Goal: Task Accomplishment & Management: Manage account settings

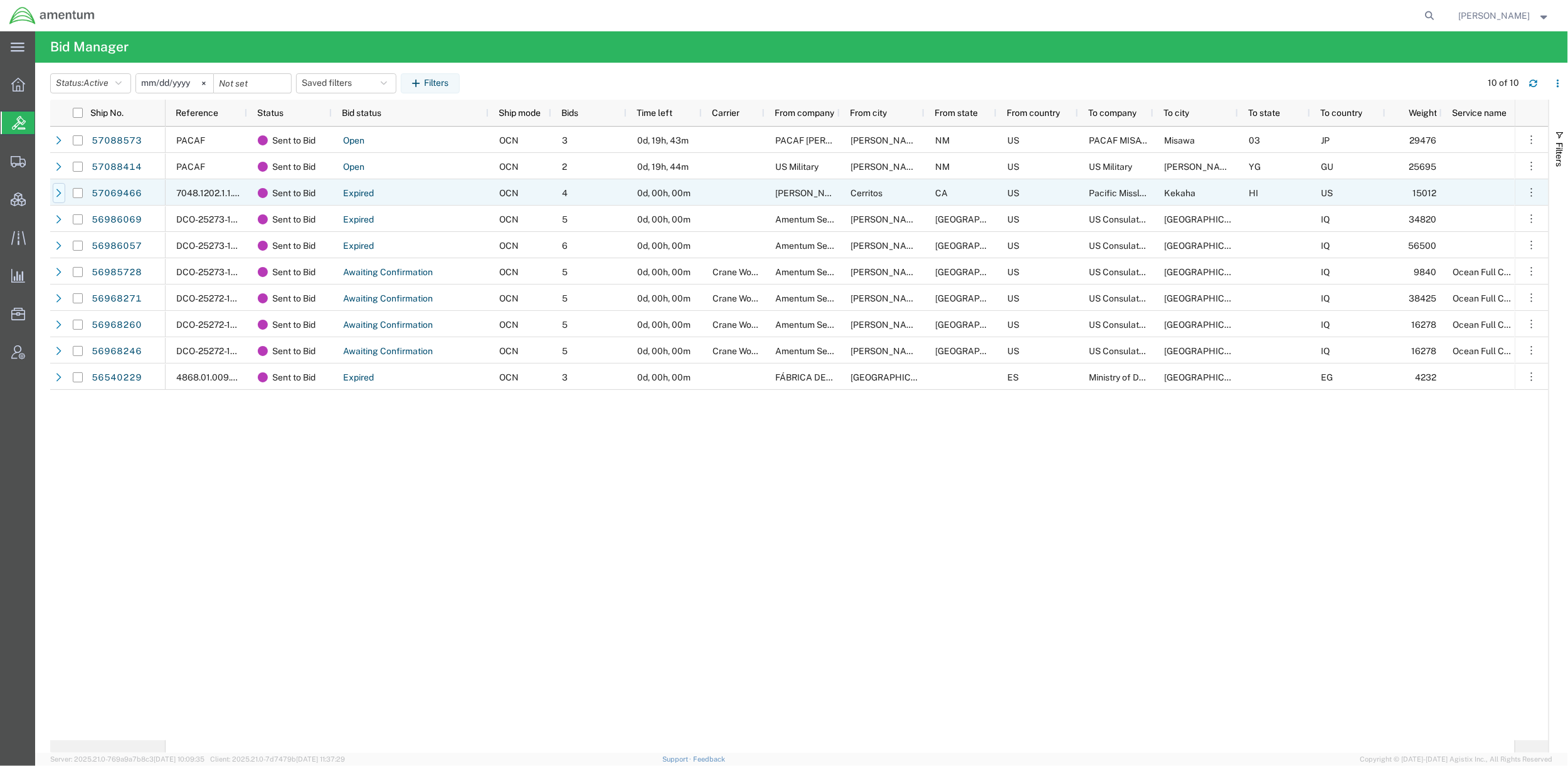
click at [59, 190] on icon at bounding box center [59, 193] width 5 height 8
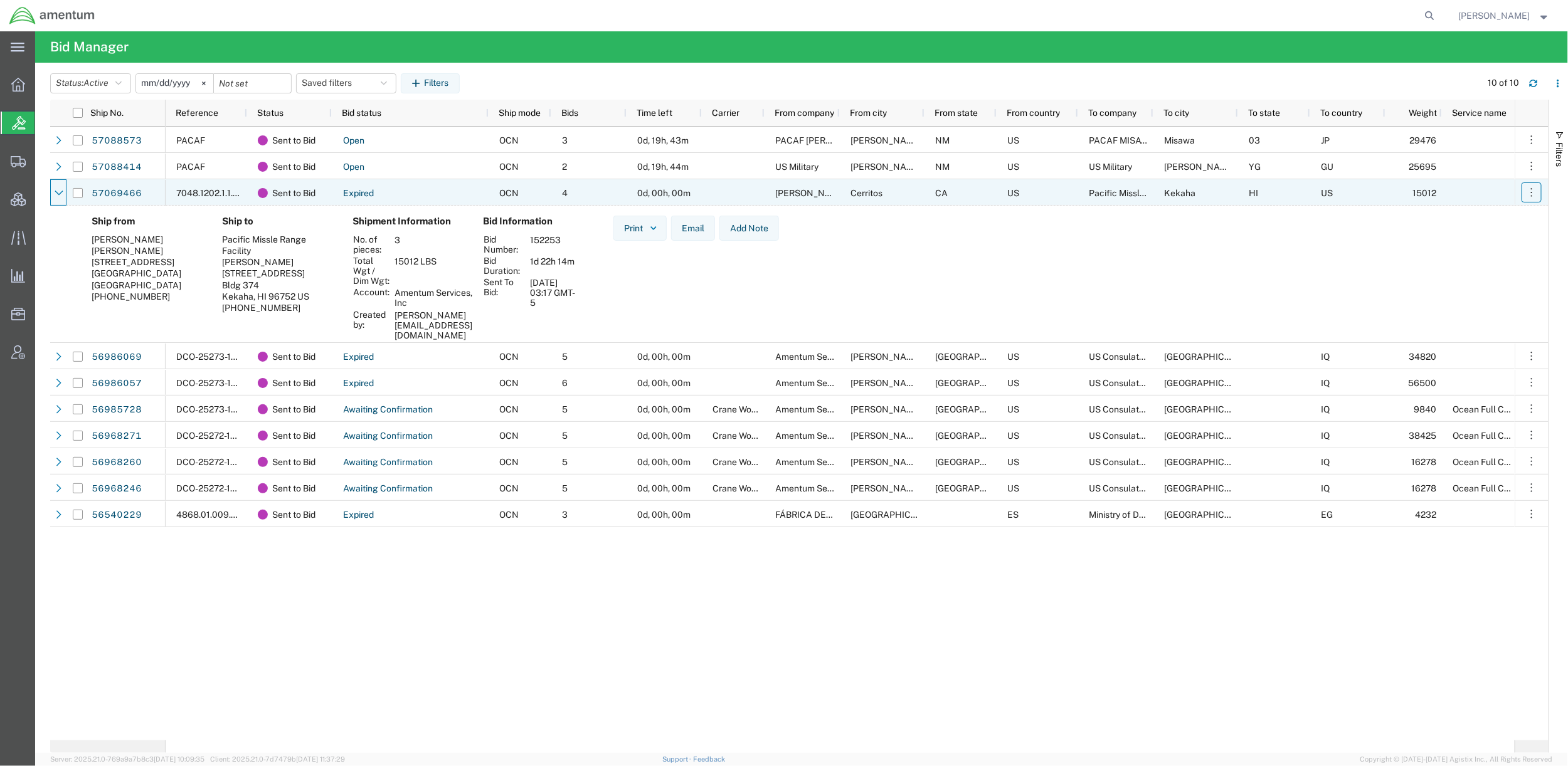
click at [1529, 195] on icon "button" at bounding box center [1531, 192] width 12 height 12
click at [43, 352] on span "Account Admin" at bounding box center [39, 352] width 9 height 25
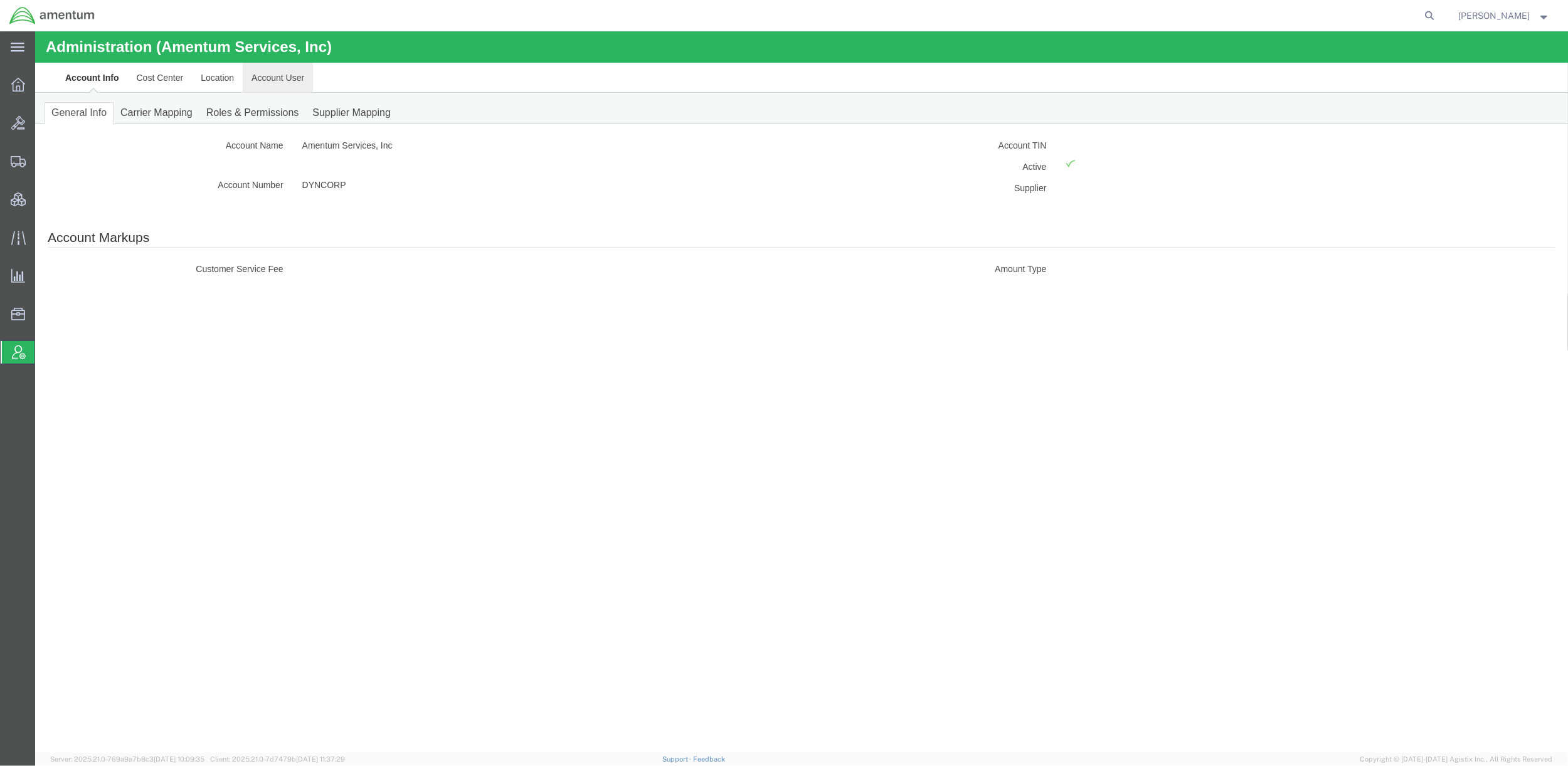
click at [255, 75] on link "Account User" at bounding box center [276, 77] width 70 height 30
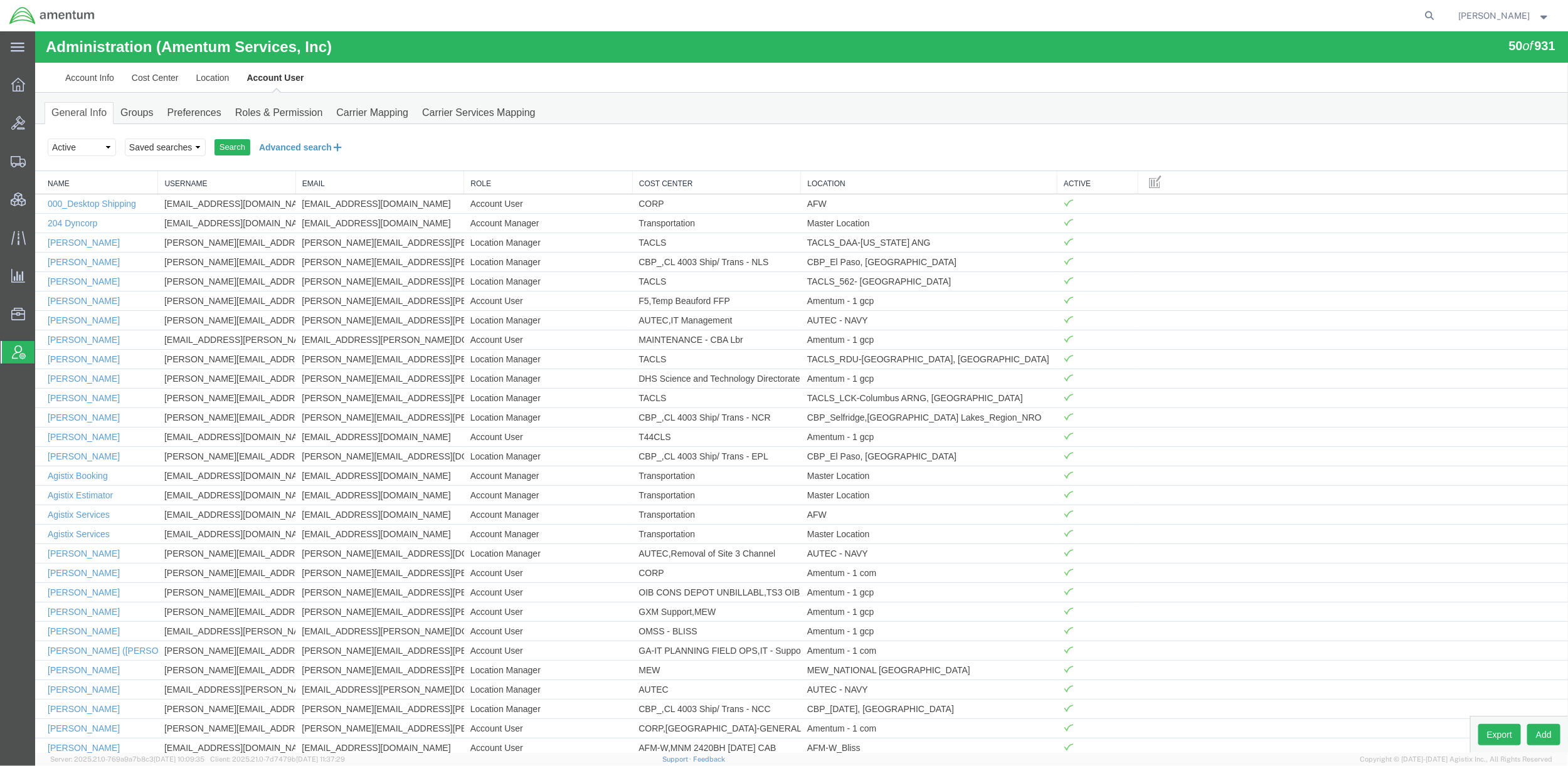
click at [281, 145] on button "Advanced search" at bounding box center [301, 147] width 102 height 21
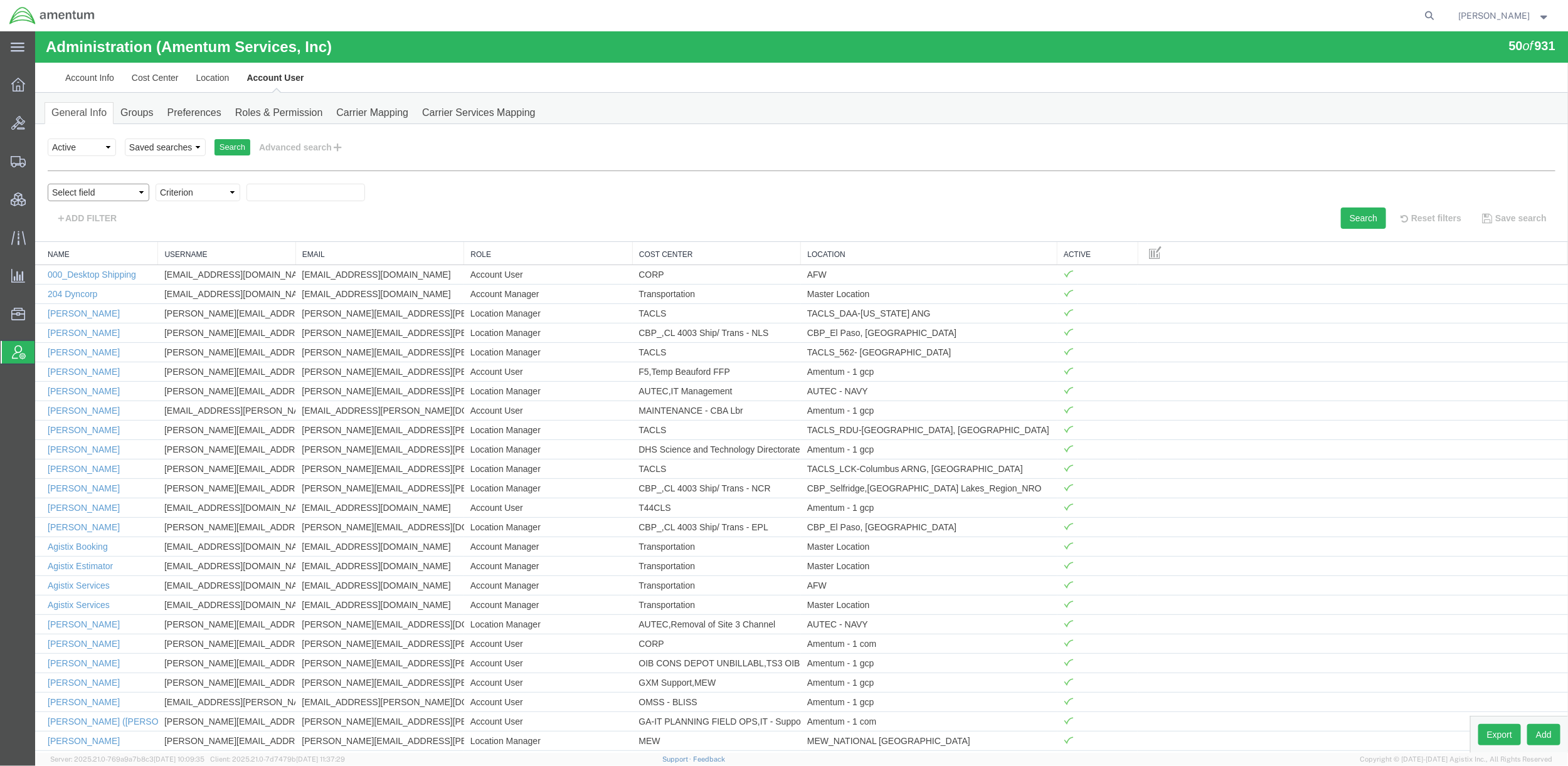
click at [96, 194] on select "Select field Cost Center Email Location Name Role Username" at bounding box center [97, 191] width 101 height 17
select select "personName"
click at [47, 183] on select "Select field Cost Center Email Location Name Role Username" at bounding box center [97, 191] width 101 height 17
click at [199, 188] on select "Criterion contains does not contain is is blank is not blank starts with" at bounding box center [197, 191] width 85 height 17
select select "contains"
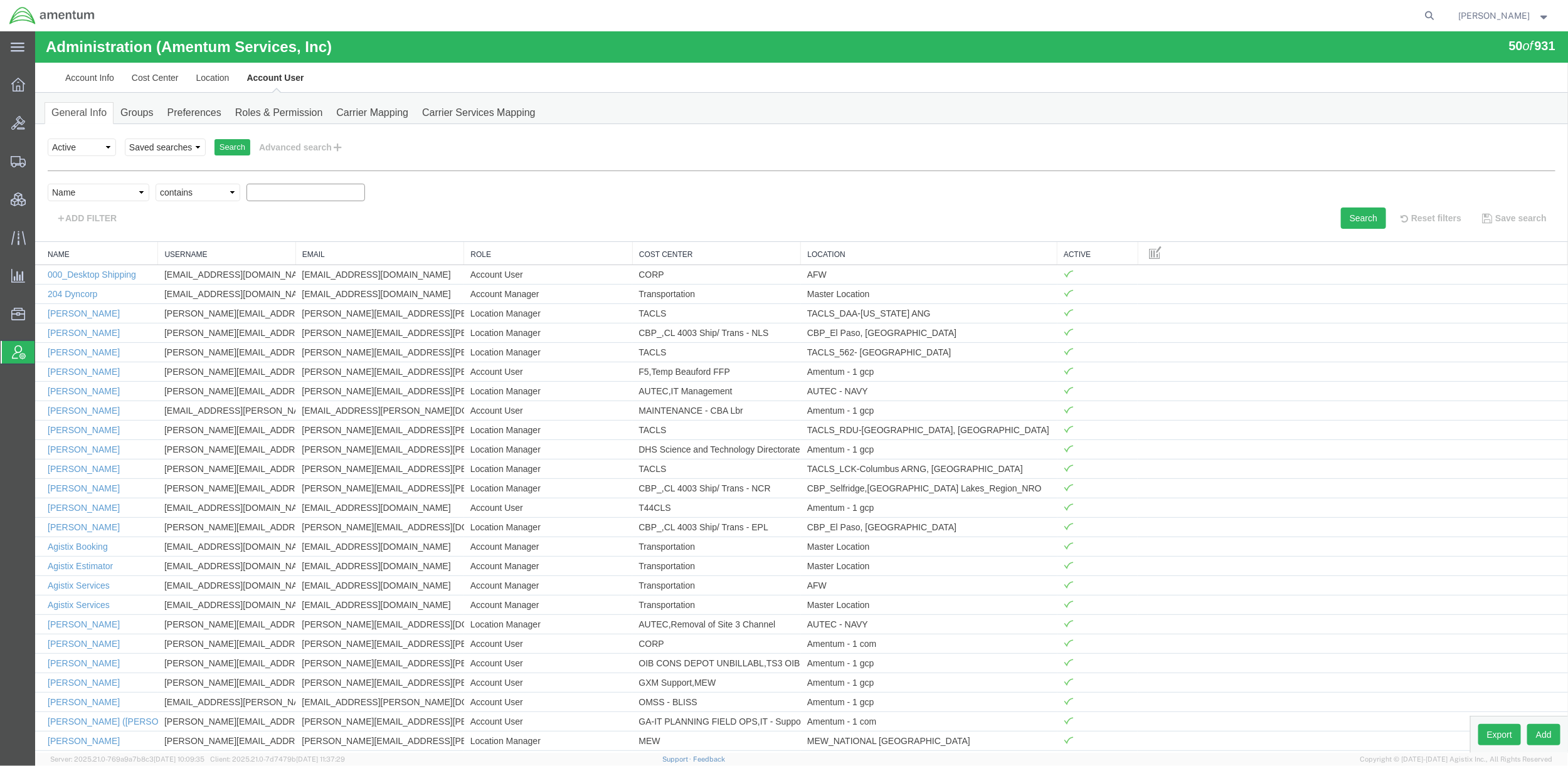
click at [155, 183] on select "Criterion contains does not contain is is blank is not blank starts with" at bounding box center [197, 191] width 85 height 17
click at [308, 197] on input "text" at bounding box center [305, 191] width 119 height 17
paste input "[PERSON_NAME][EMAIL_ADDRESS][PERSON_NAME][DOMAIN_NAME]"
type input "[PERSON_NAME][EMAIL_ADDRESS][PERSON_NAME][DOMAIN_NAME]"
click at [125, 192] on select "Select field Cost Center Email Location Name Role Username" at bounding box center [97, 191] width 101 height 17
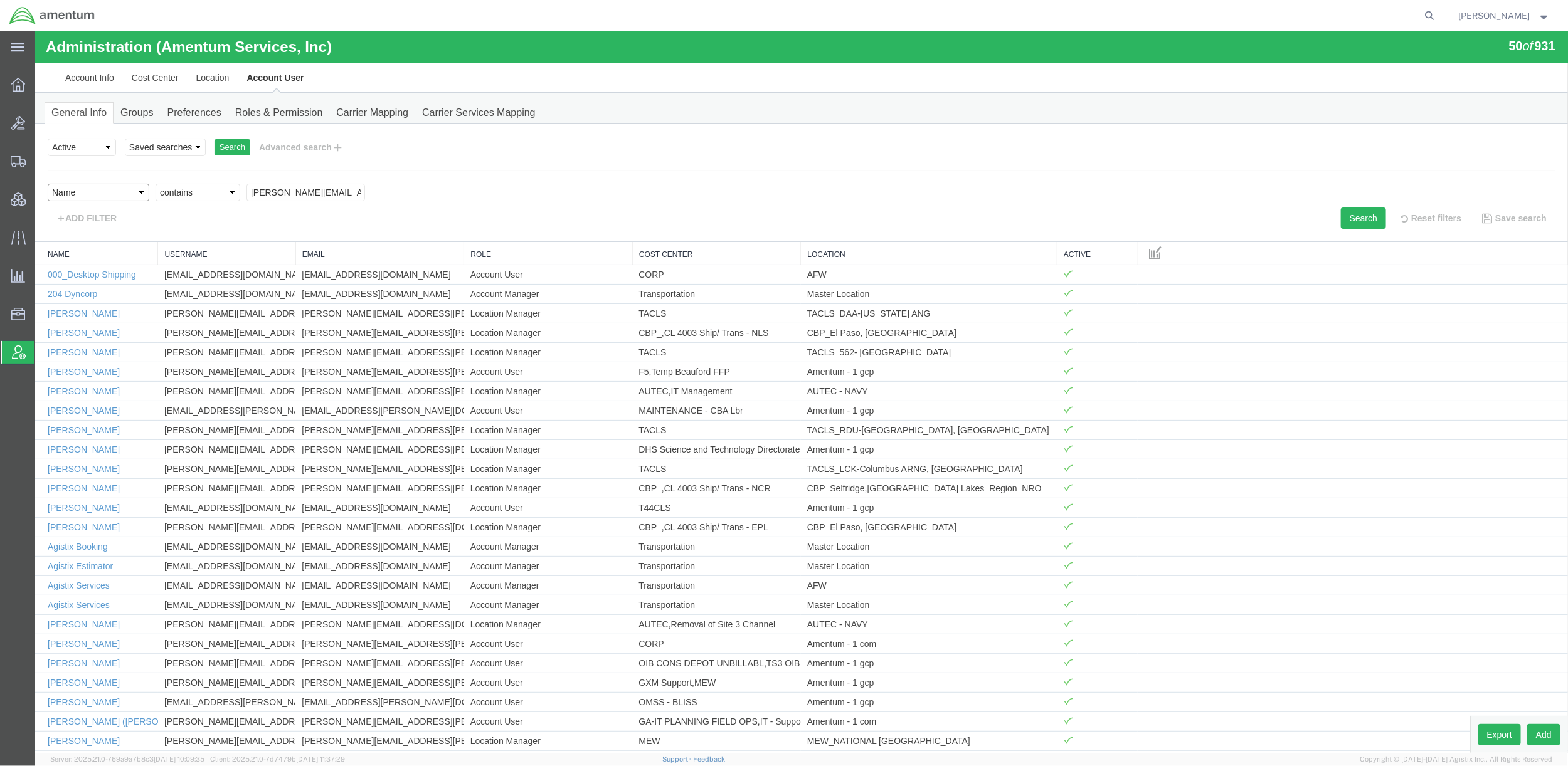
select select "email"
click at [47, 183] on select "Select field Cost Center Email Location Name Role Username" at bounding box center [97, 191] width 101 height 17
click at [322, 197] on input "text" at bounding box center [305, 191] width 119 height 17
paste input "[PERSON_NAME][EMAIL_ADDRESS][PERSON_NAME][DOMAIN_NAME]"
type input "[PERSON_NAME][EMAIL_ADDRESS][PERSON_NAME][DOMAIN_NAME]"
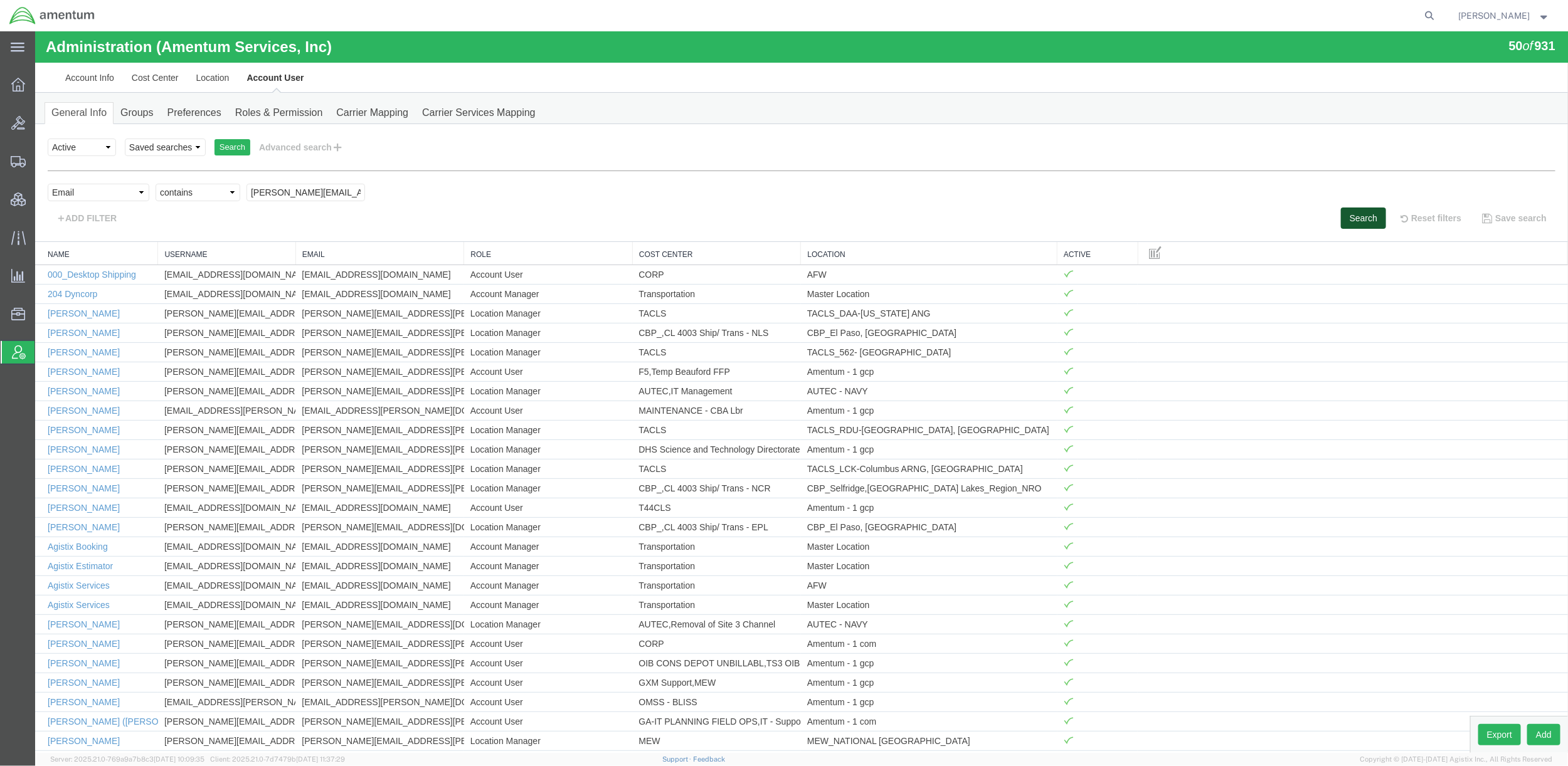
click at [1343, 216] on button "Search" at bounding box center [1363, 218] width 45 height 21
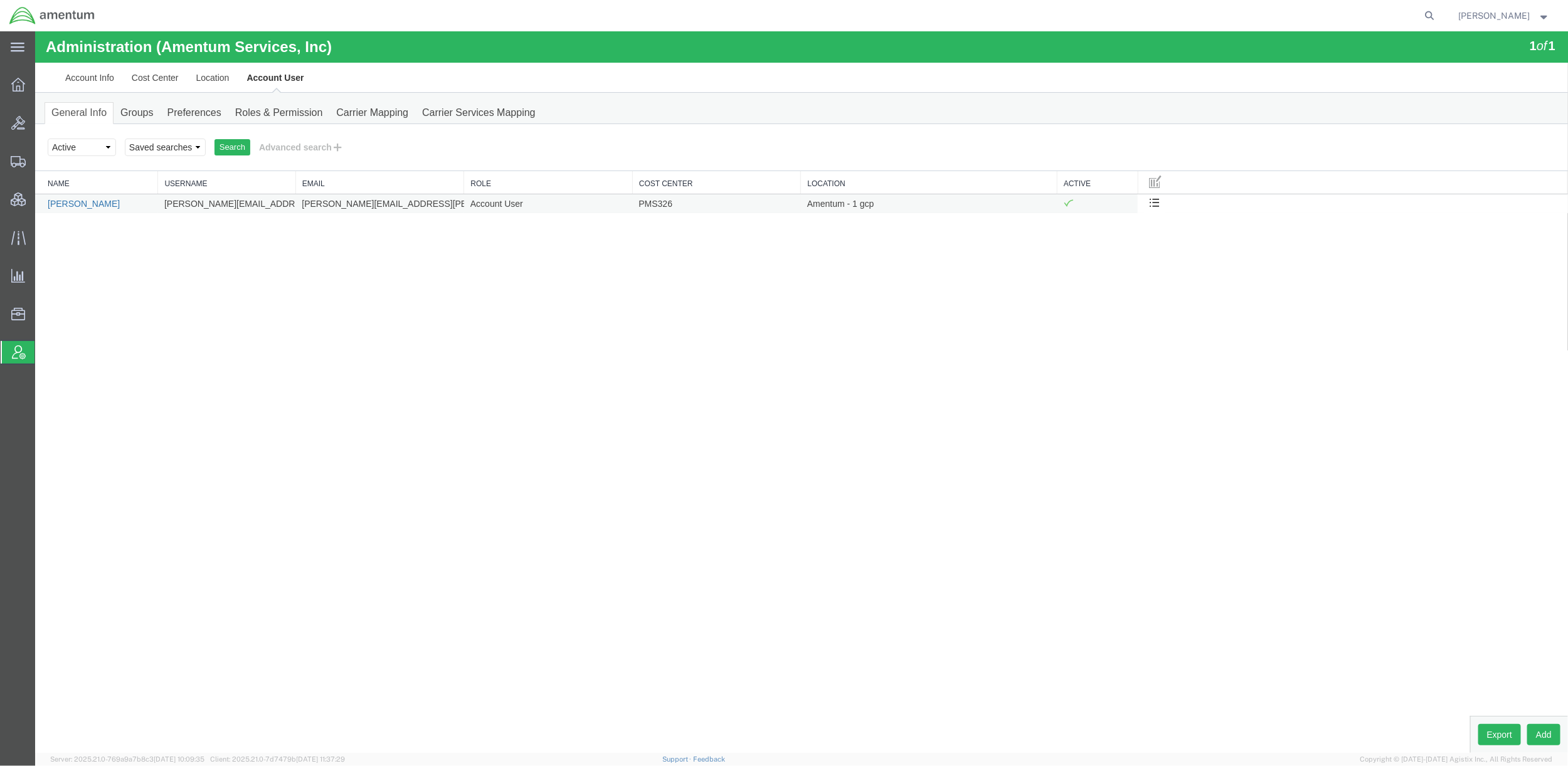
click at [62, 203] on link "[PERSON_NAME]" at bounding box center [82, 203] width 72 height 10
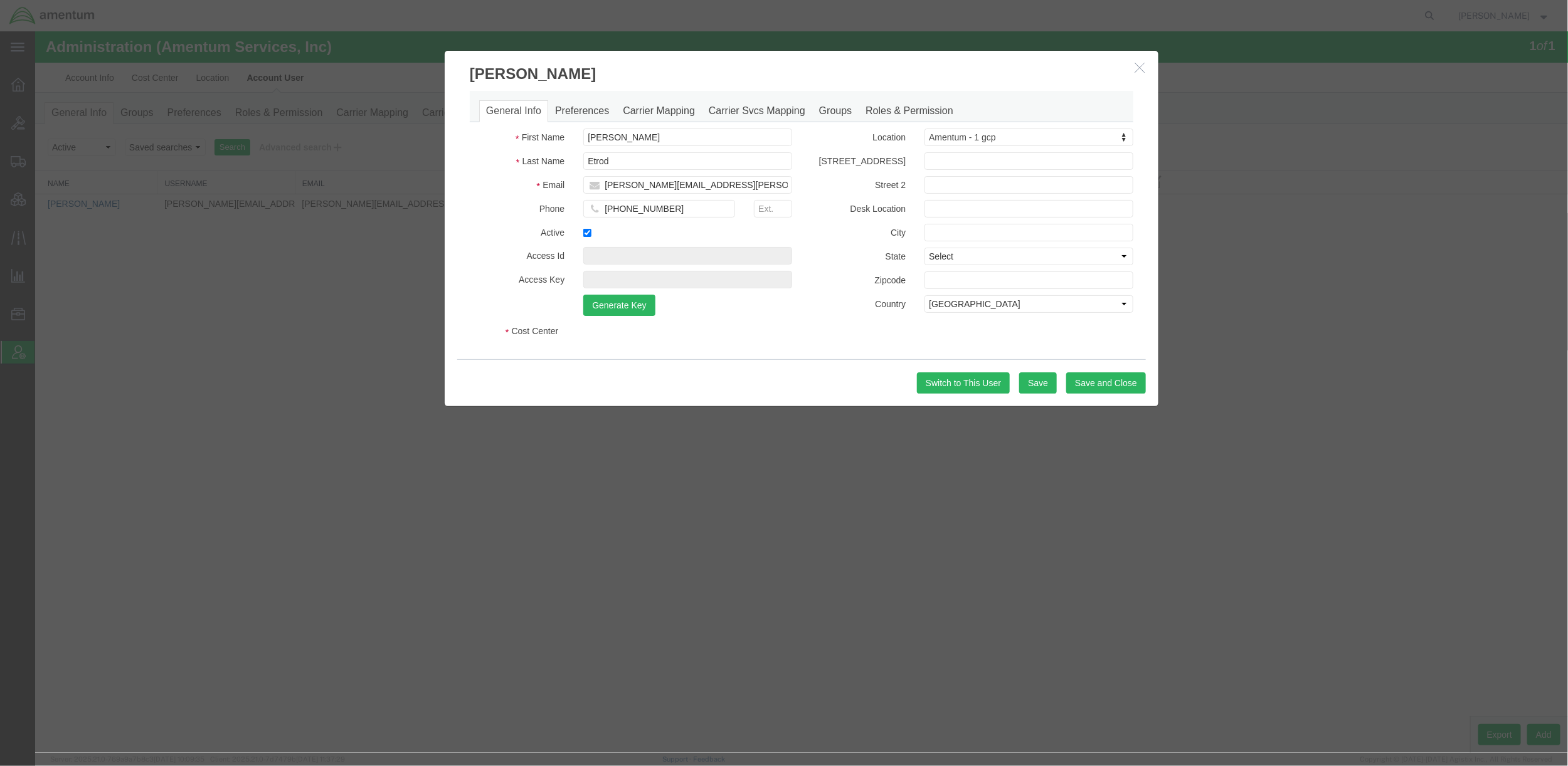
select select "DEPARTMENT"
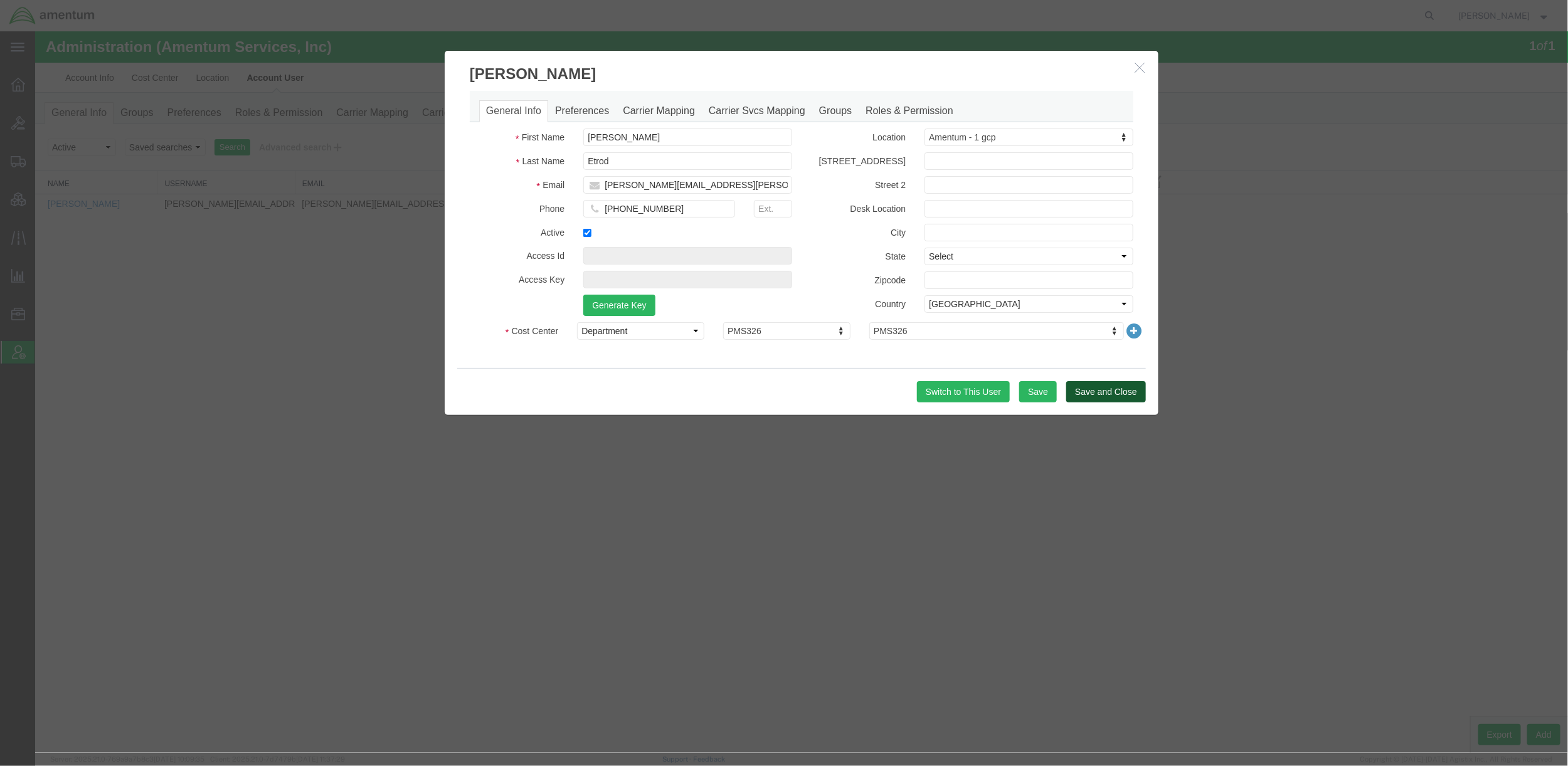
click at [1132, 386] on button "Save and Close" at bounding box center [1105, 391] width 80 height 21
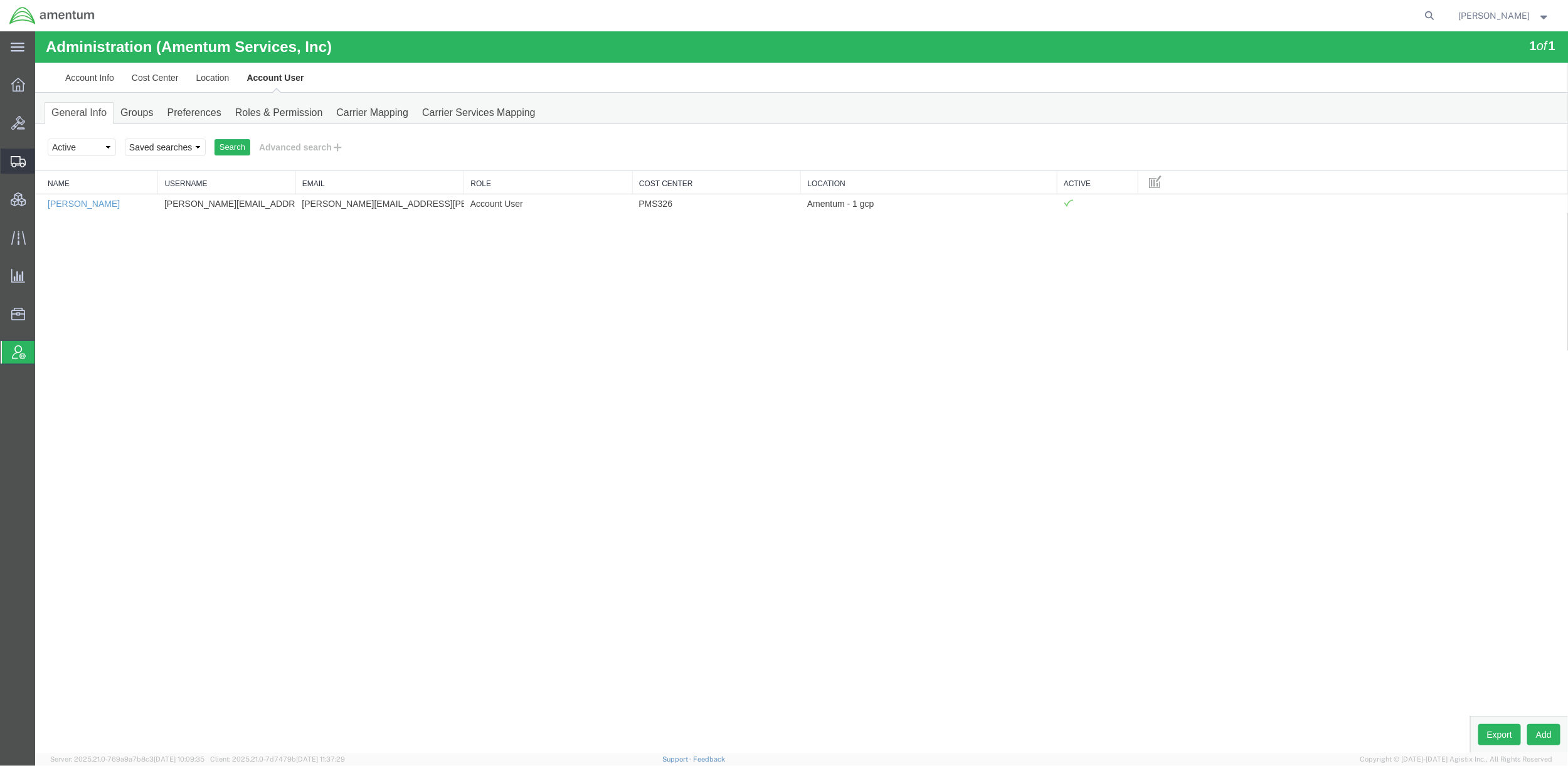
click at [43, 156] on span "Shipments" at bounding box center [39, 161] width 9 height 25
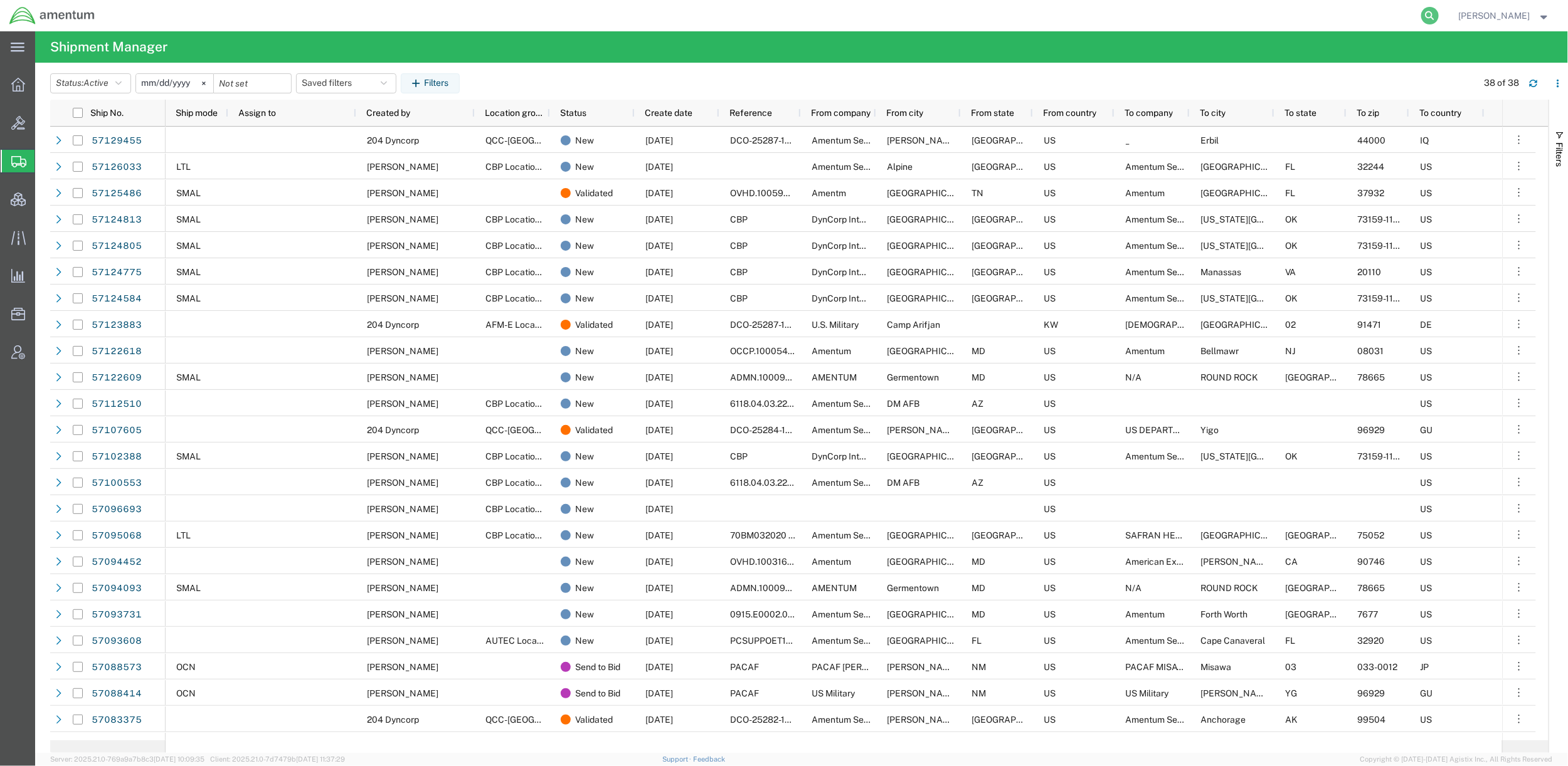
click at [1422, 14] on icon at bounding box center [1429, 15] width 17 height 17
paste input "57069466"
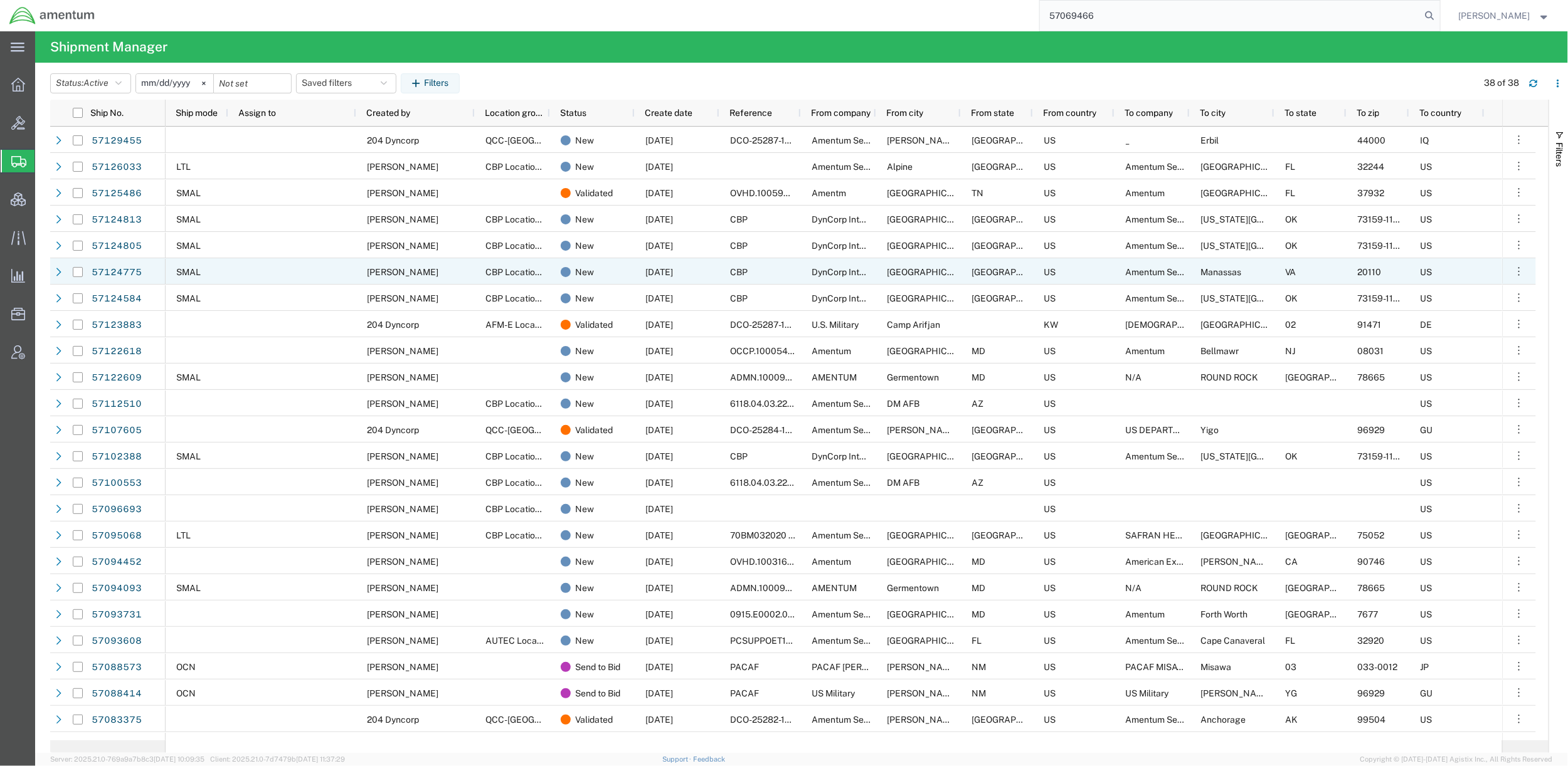
type input "57069466"
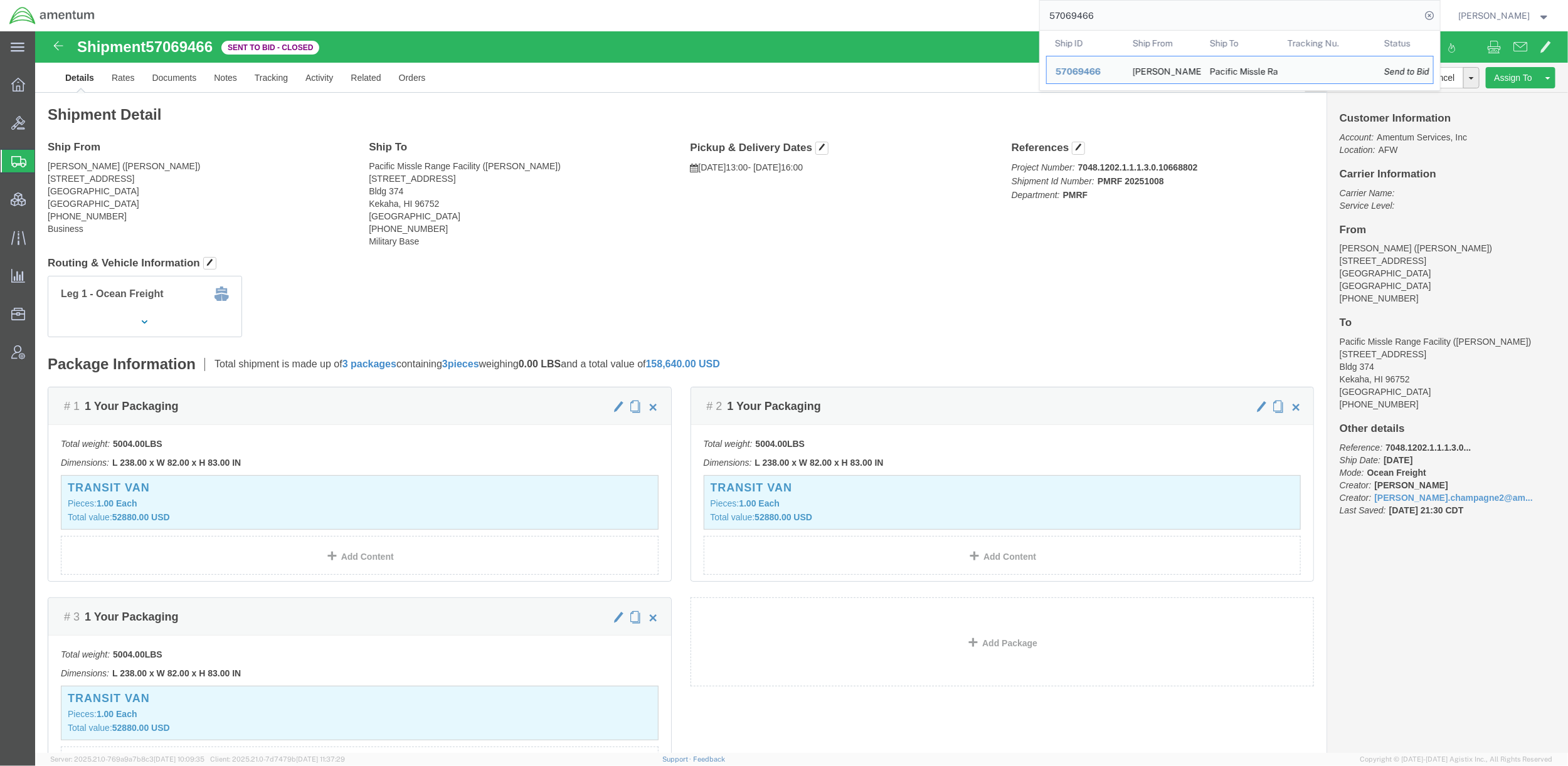
drag, startPoint x: 1137, startPoint y: 138, endPoint x: 1058, endPoint y: 137, distance: 79.0
click p "Project Number: 7048.1202.1.1.1.3.0.10668802 Shipment Id Number: PMRF 20251008 …"
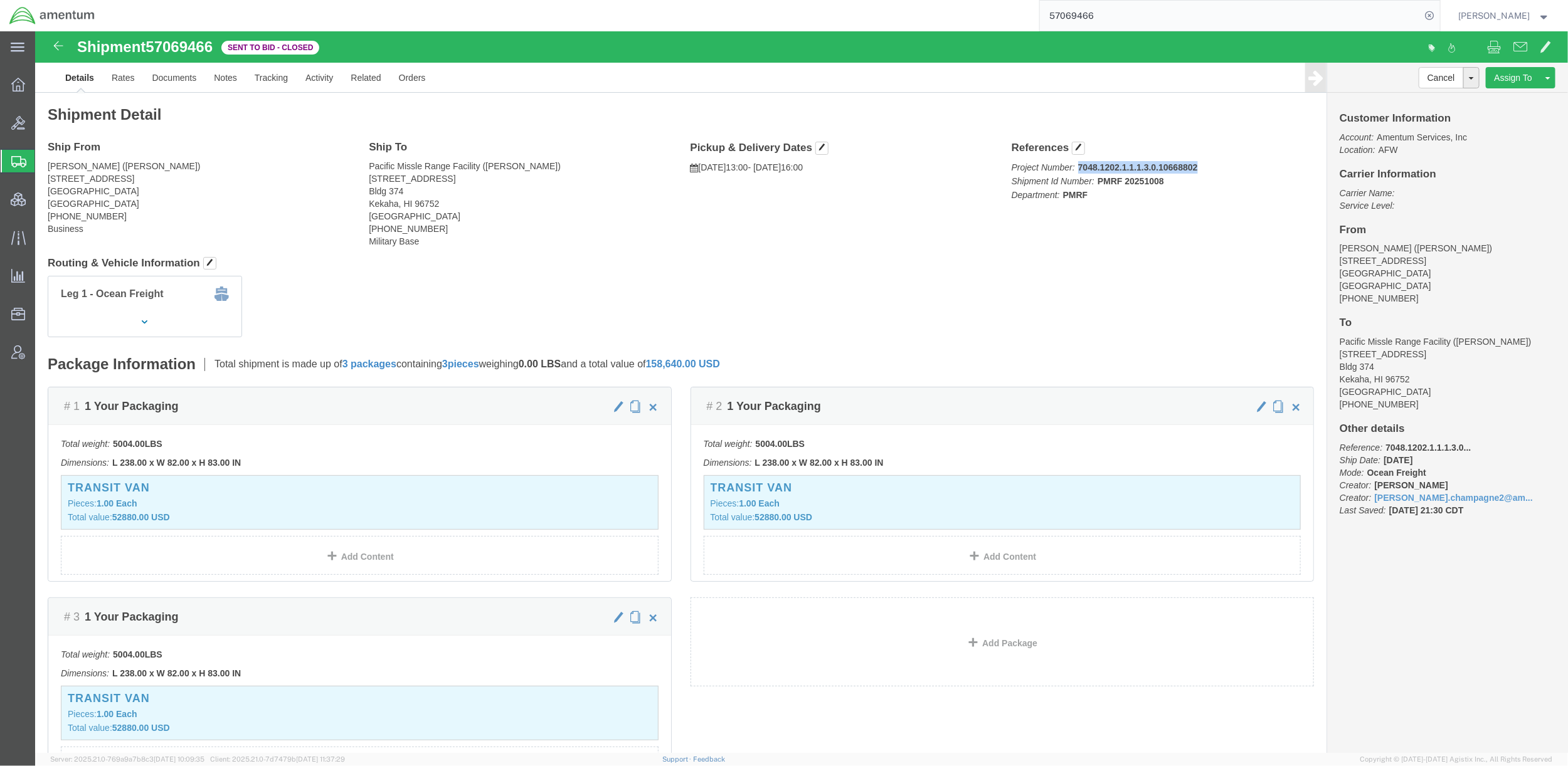
drag, startPoint x: 1038, startPoint y: 130, endPoint x: 1170, endPoint y: 137, distance: 132.2
click p "Project Number: 7048.1202.1.1.1.3.0.10668802 Shipment Id Number: PMRF 20251008 …"
copy b "7048.1202.1.1.1.3.0.10668802"
drag, startPoint x: 1163, startPoint y: 132, endPoint x: 1156, endPoint y: 133, distance: 7.1
click p "Project Number: 7048.1202.1.1.1.3.0.10668802 Shipment Id Number: PMRF 20251008 …"
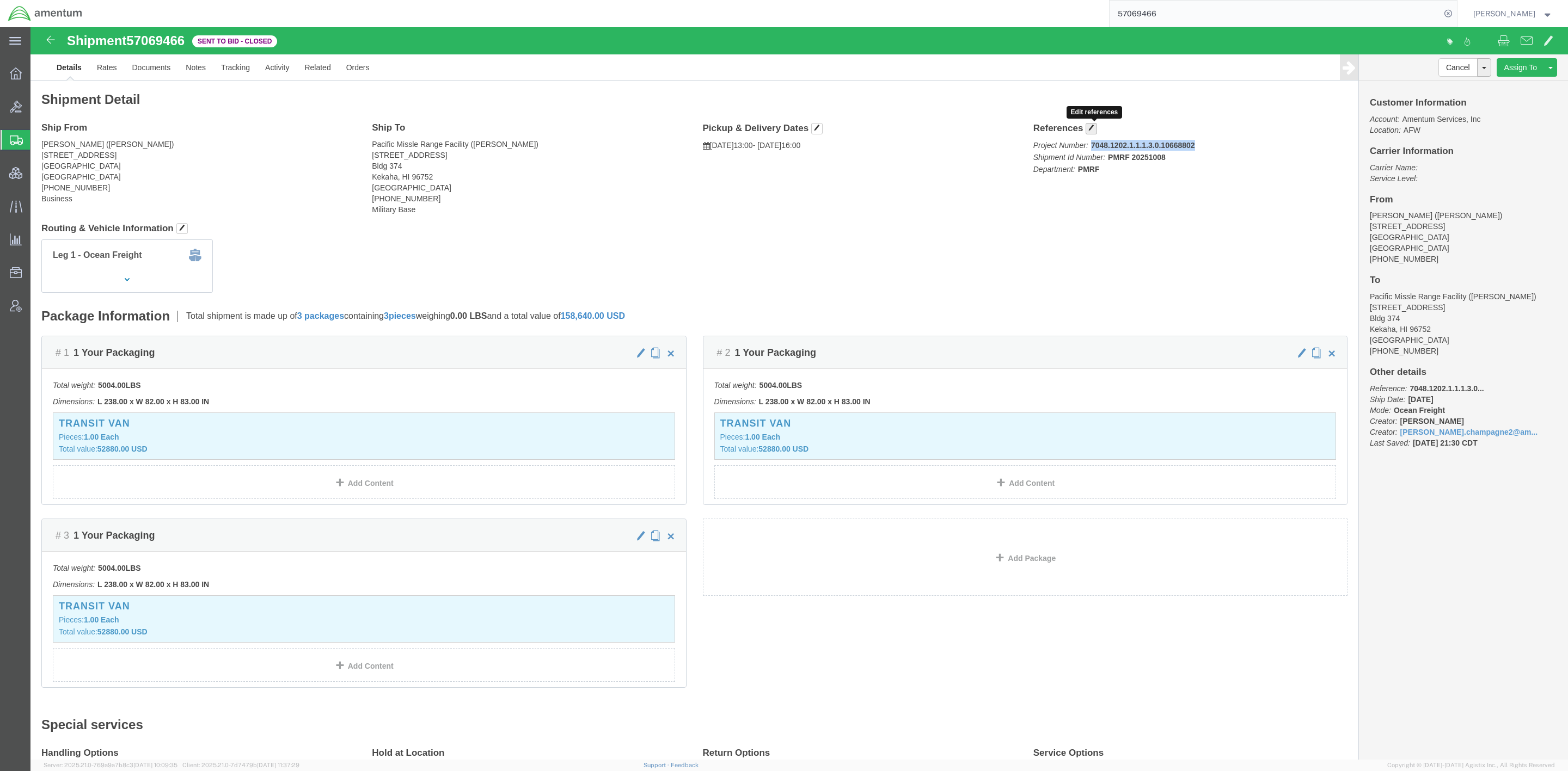
click button "button"
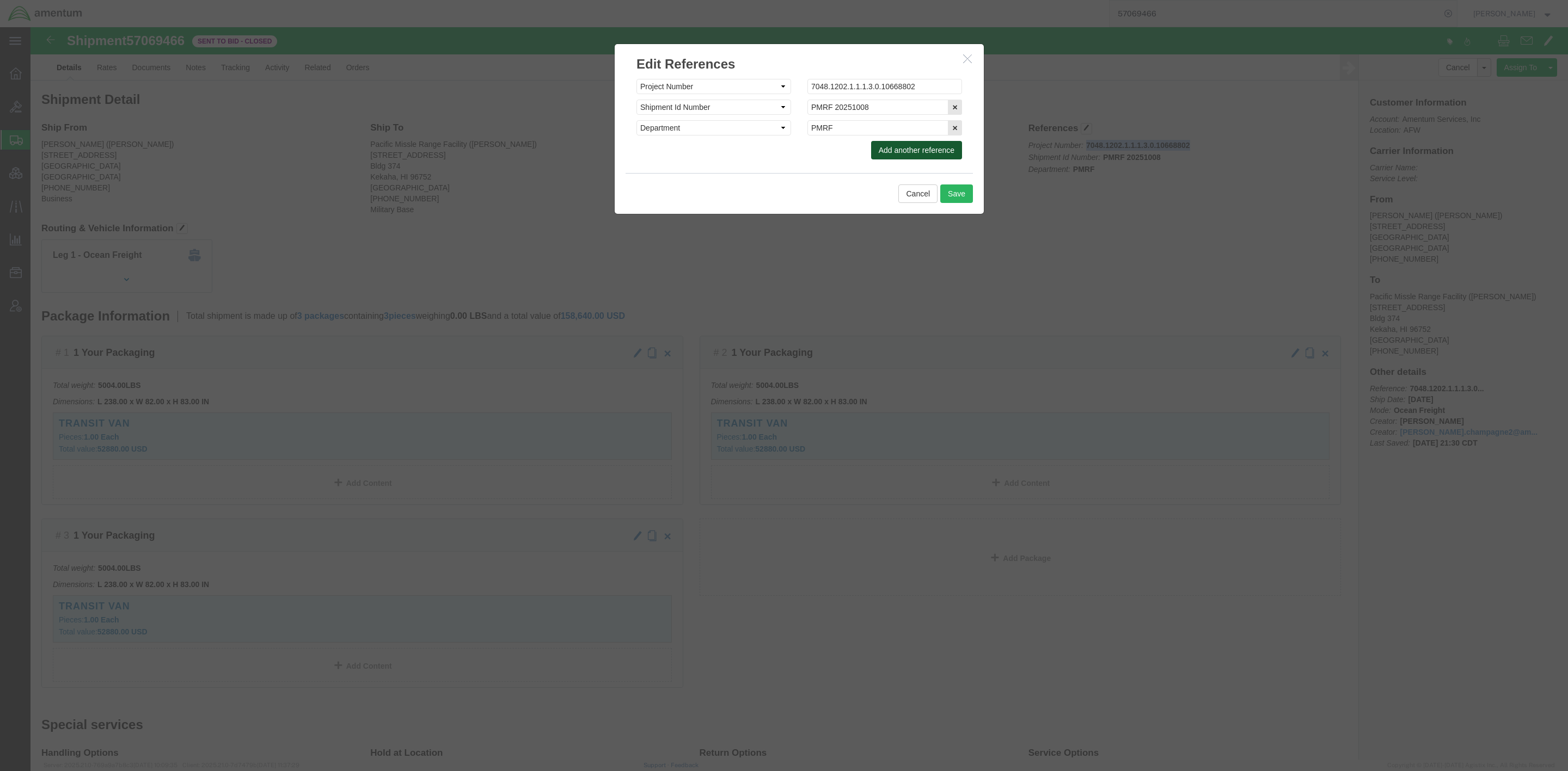
drag, startPoint x: 915, startPoint y: 127, endPoint x: 806, endPoint y: 135, distance: 109.3
click button "Add another reference"
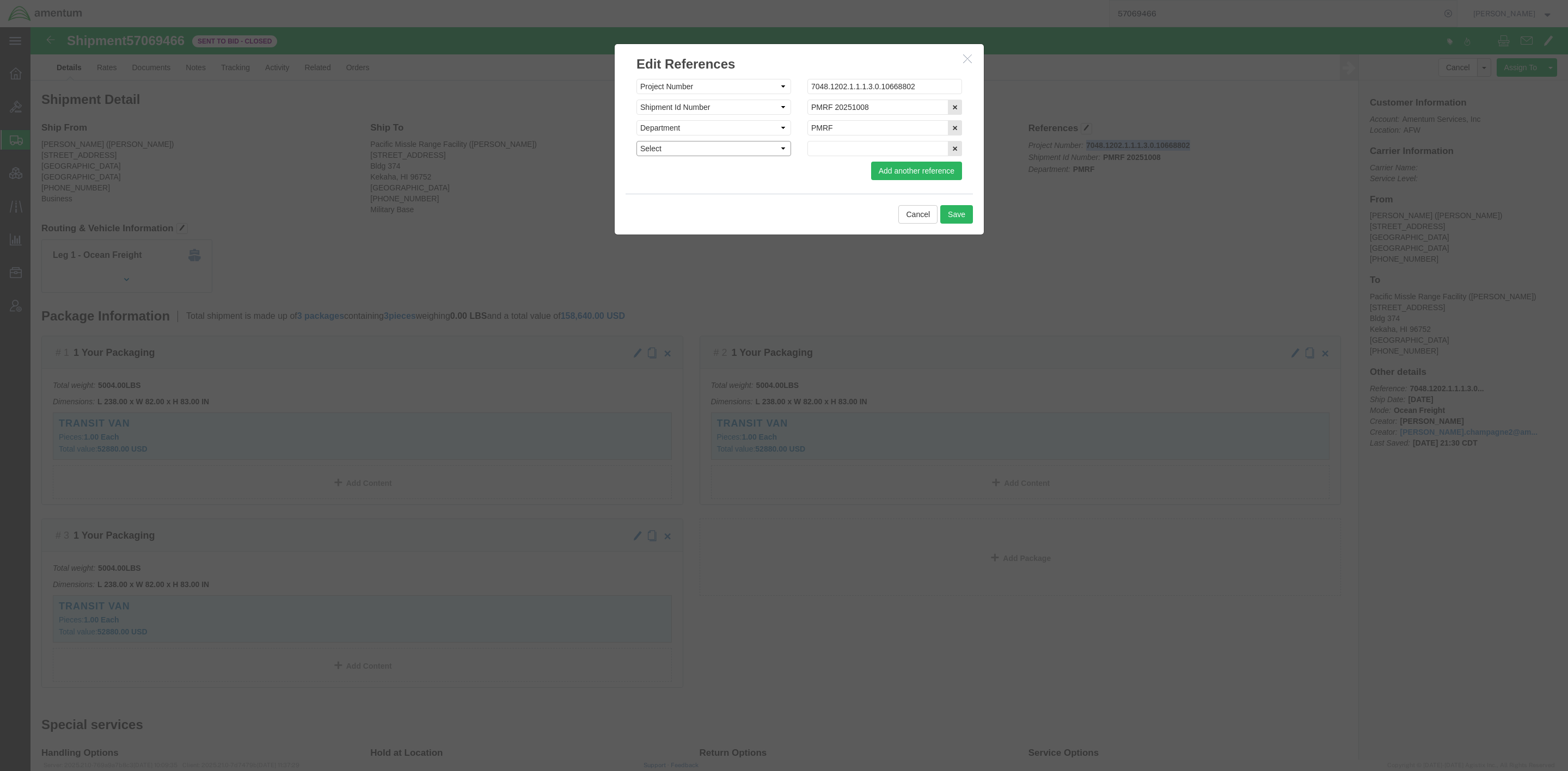
click select "Select Account Type Activity ID Airline Appointment Number ASN Batch Request # …"
select select "ACTYP"
click select "Select Account Type Activity ID Airline Appointment Number ASN Batch Request # …"
drag, startPoint x: 789, startPoint y: 114, endPoint x: 787, endPoint y: 122, distance: 8.2
paste input "[PHONE_NUMBER]"
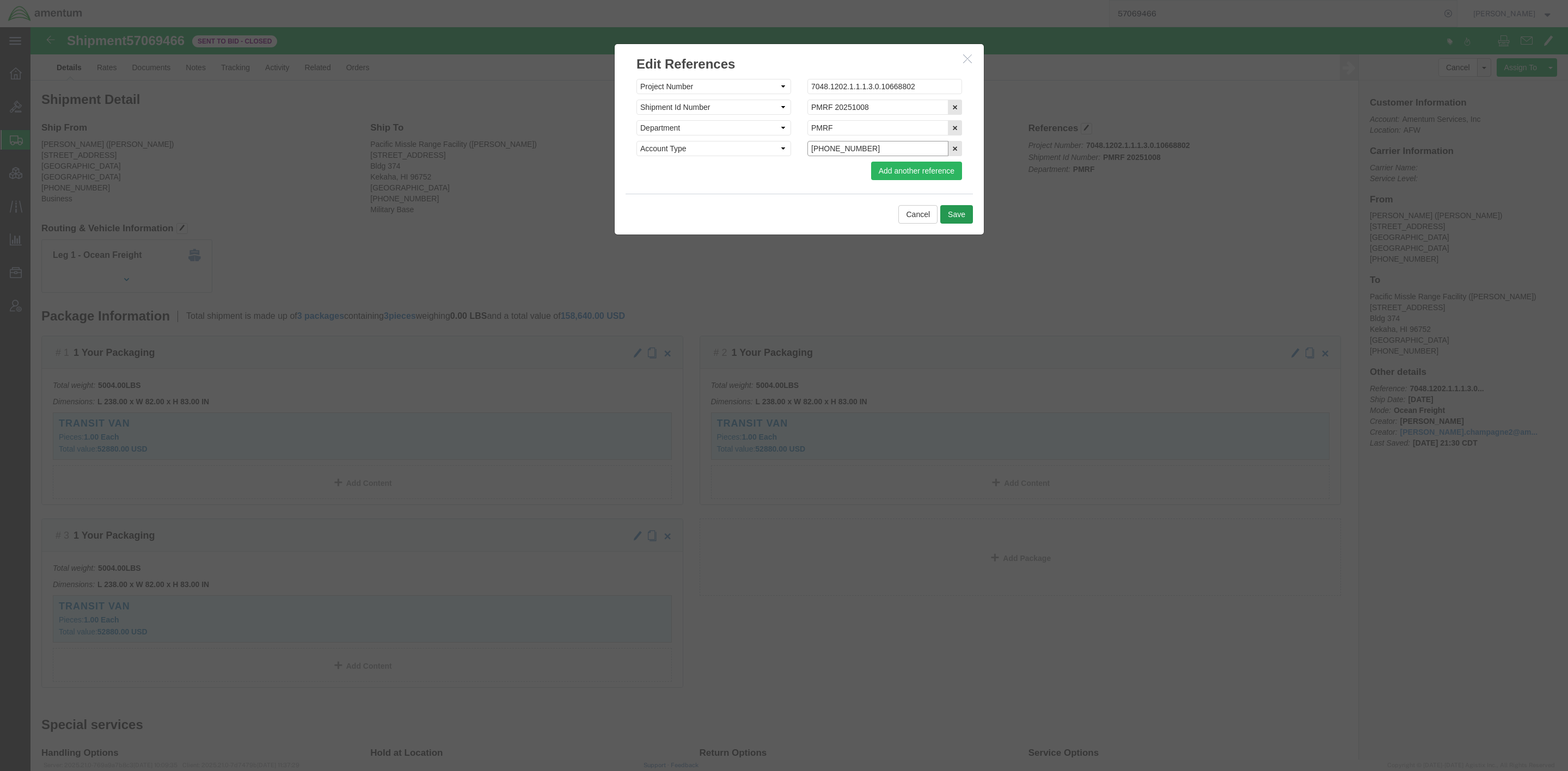
type input "[PHONE_NUMBER]"
click button "Save"
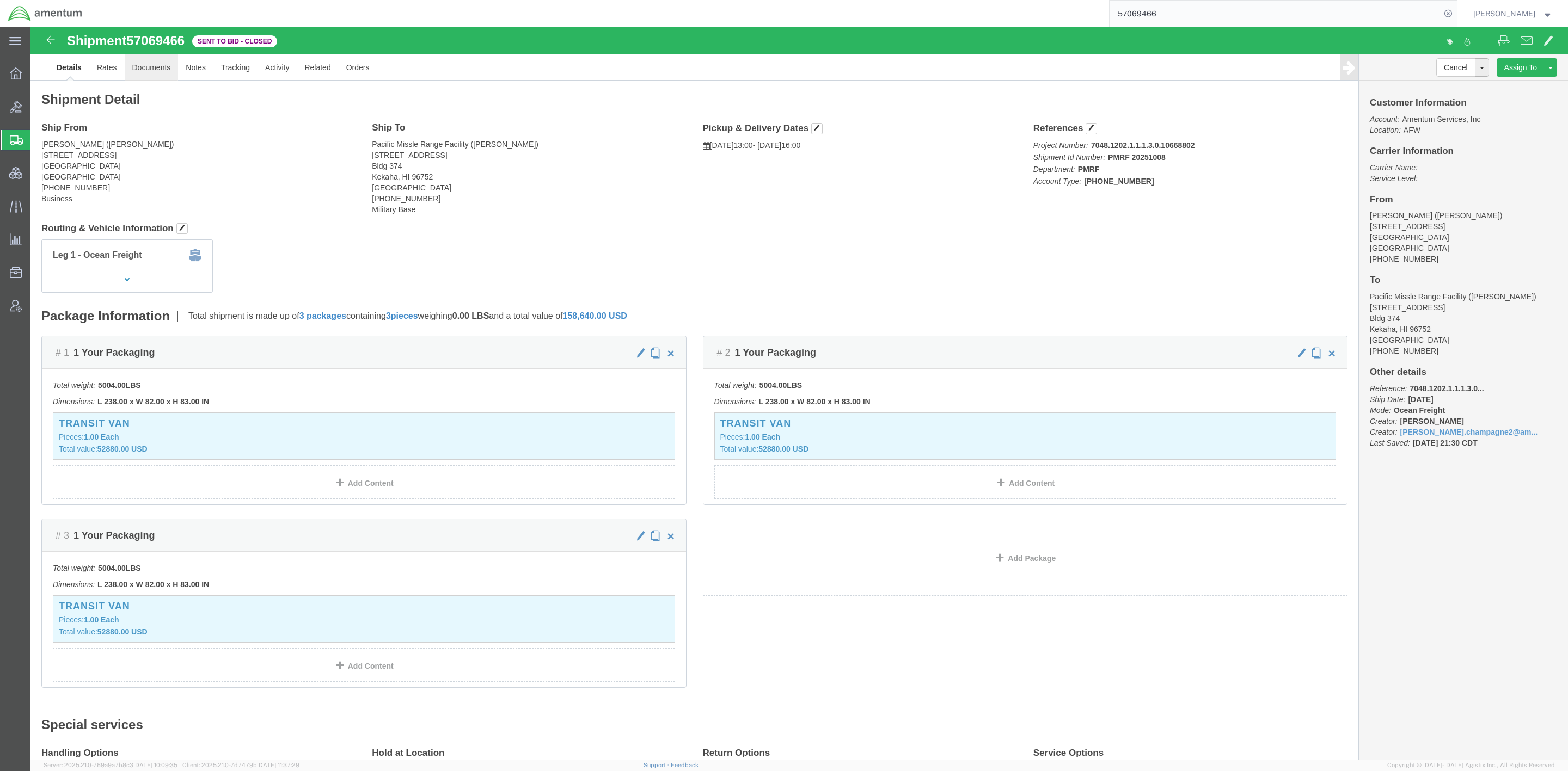
click link "Documents"
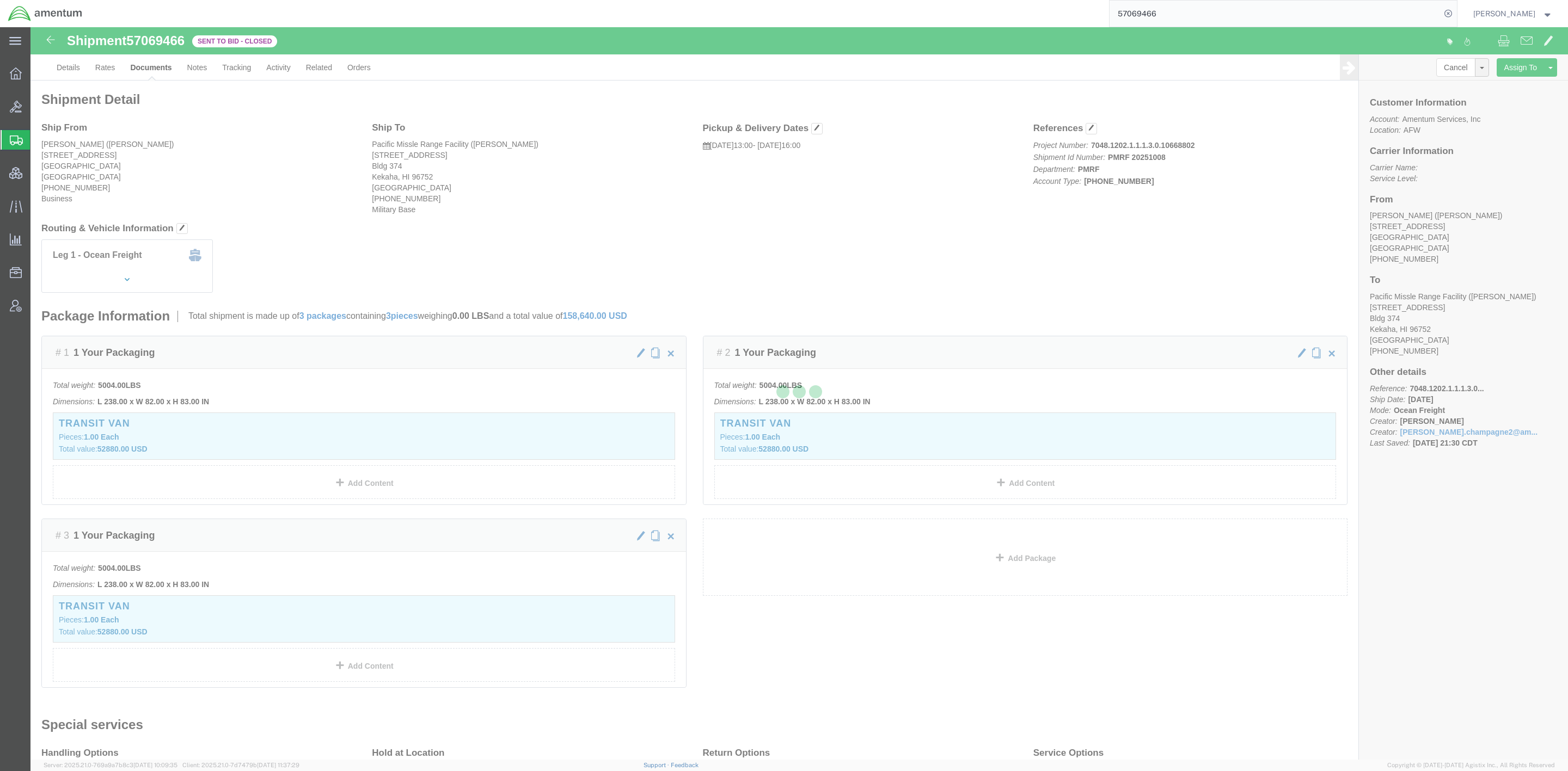
click at [110, 71] on div at bounding box center [799, 393] width 1538 height 732
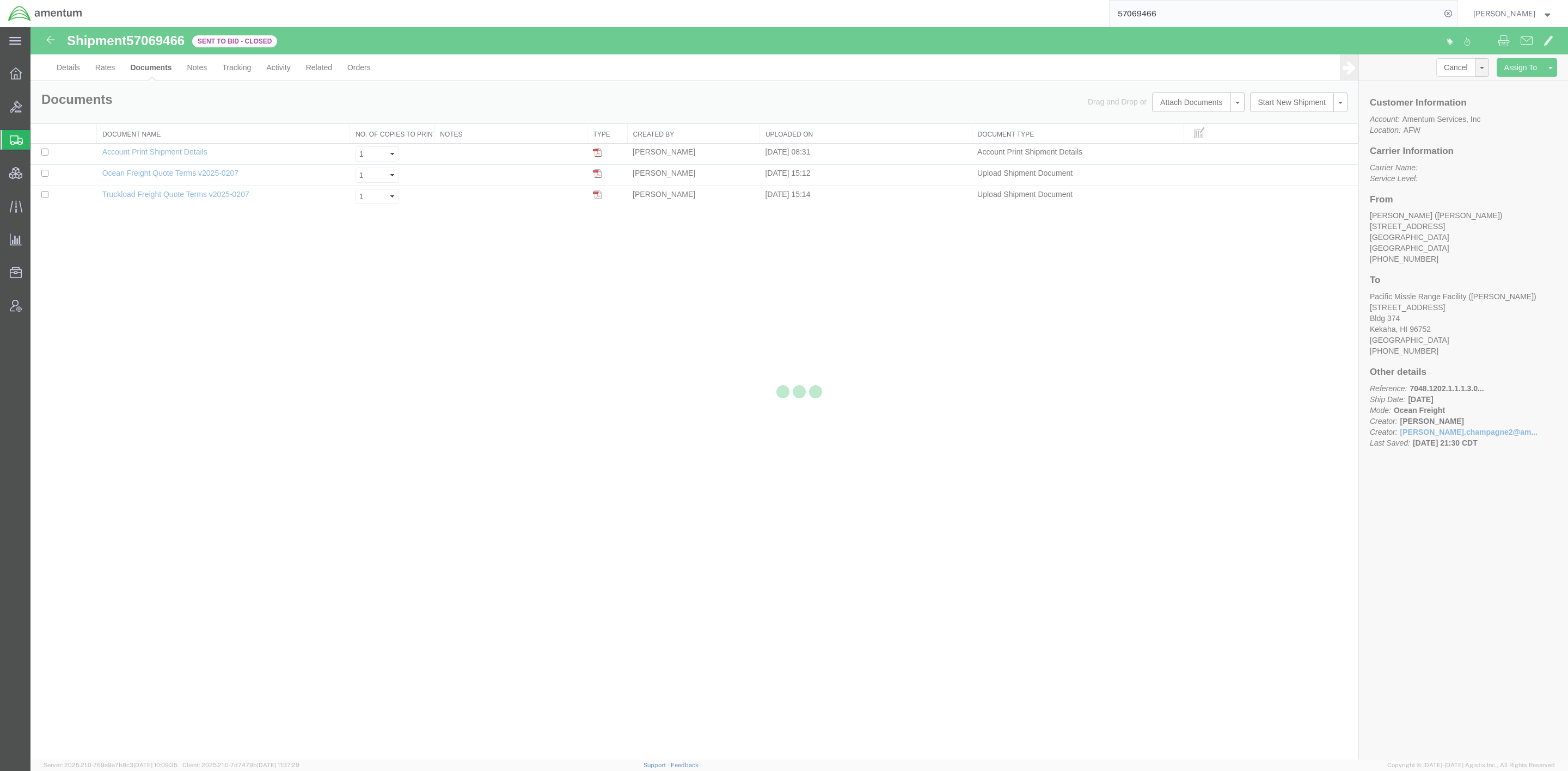
click at [110, 71] on div at bounding box center [799, 393] width 1538 height 732
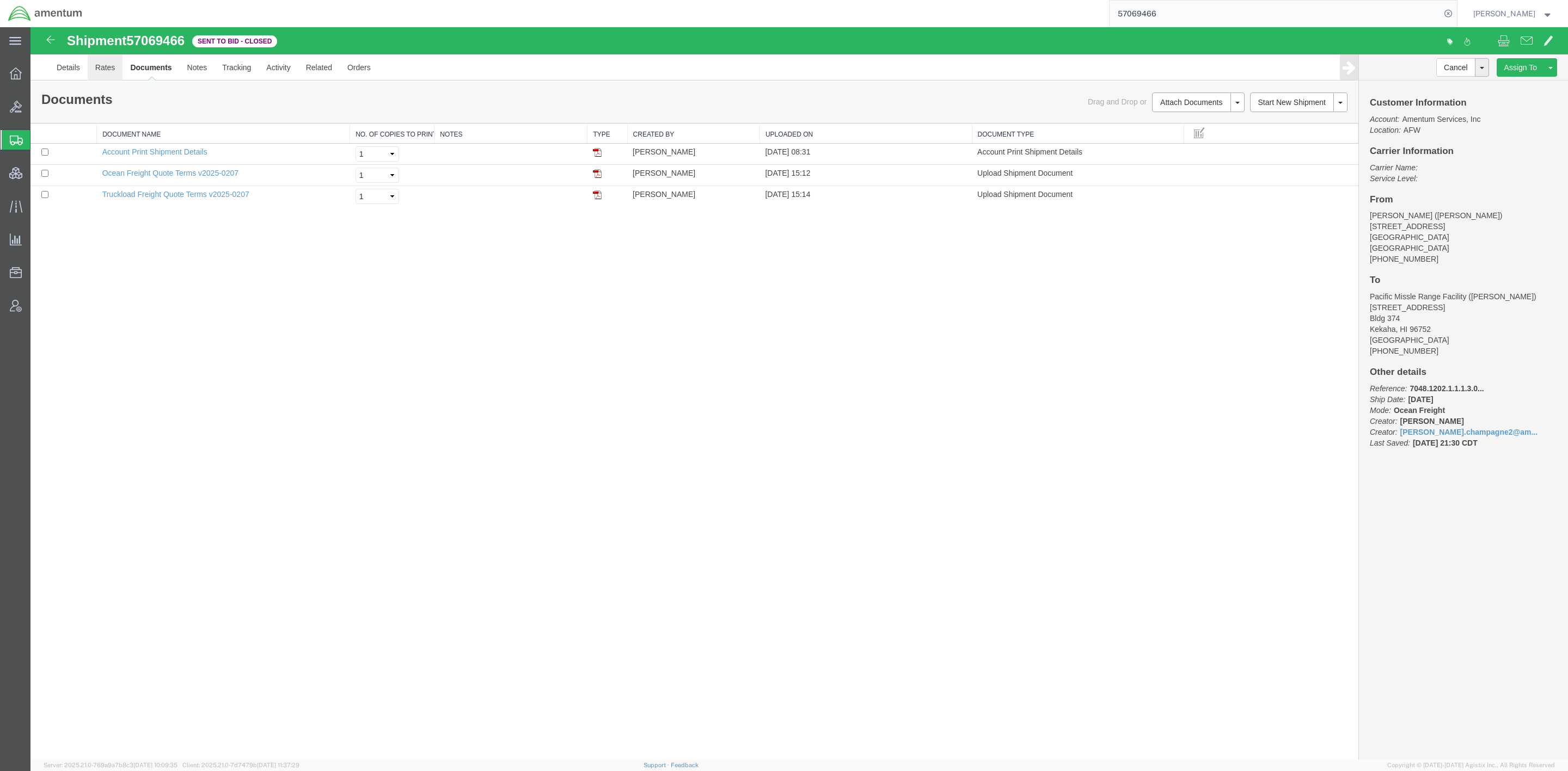
click at [107, 70] on link "Rates" at bounding box center [105, 67] width 35 height 26
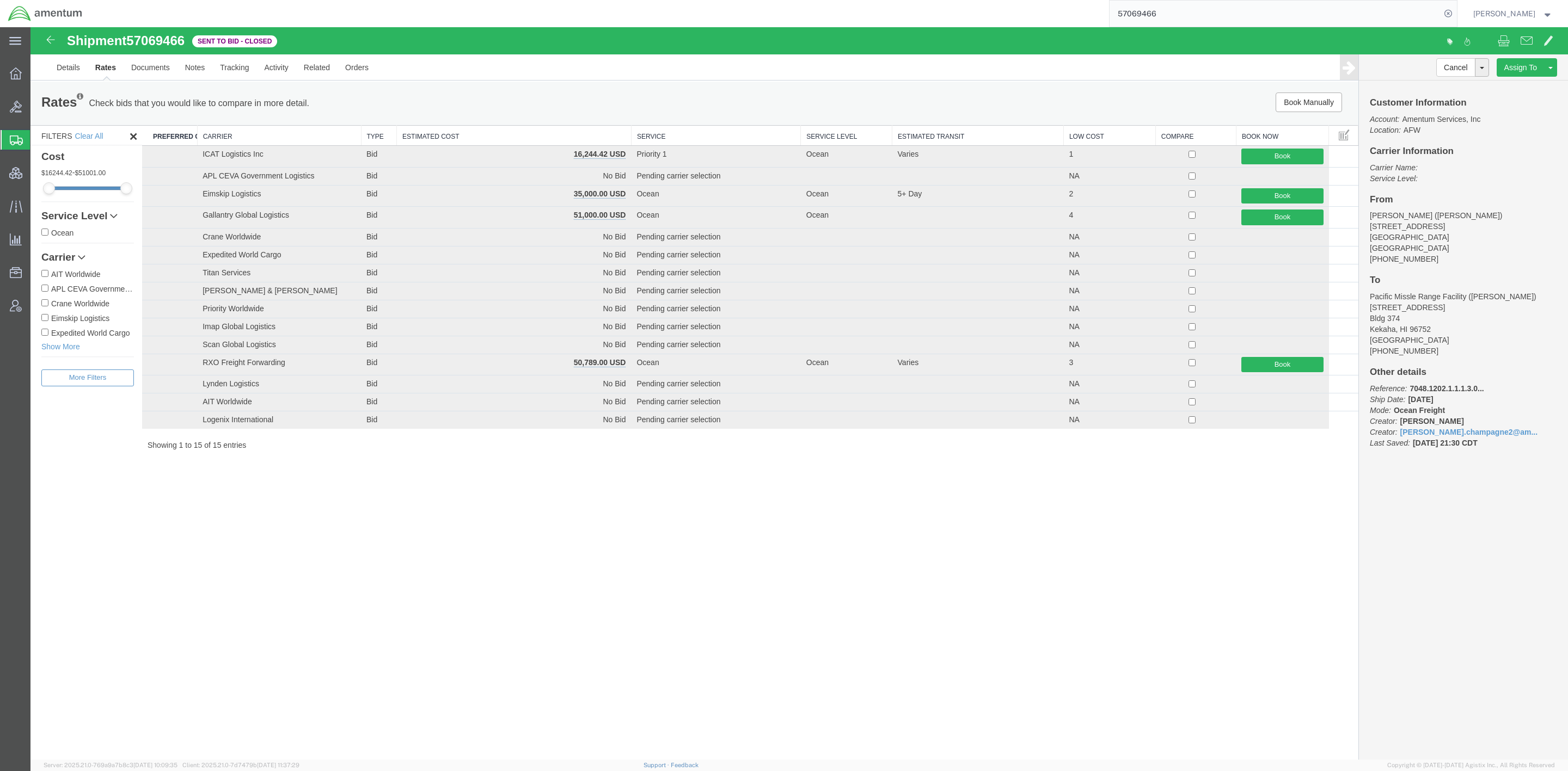
click at [469, 126] on th "Estimated Cost" at bounding box center [514, 136] width 235 height 20
click at [494, 600] on div "Shipment 57069466 15 of 15 Sent to Bid - Closed Details Rates Documents Notes T…" at bounding box center [799, 394] width 1538 height 733
click at [71, 72] on link "Details" at bounding box center [68, 67] width 39 height 26
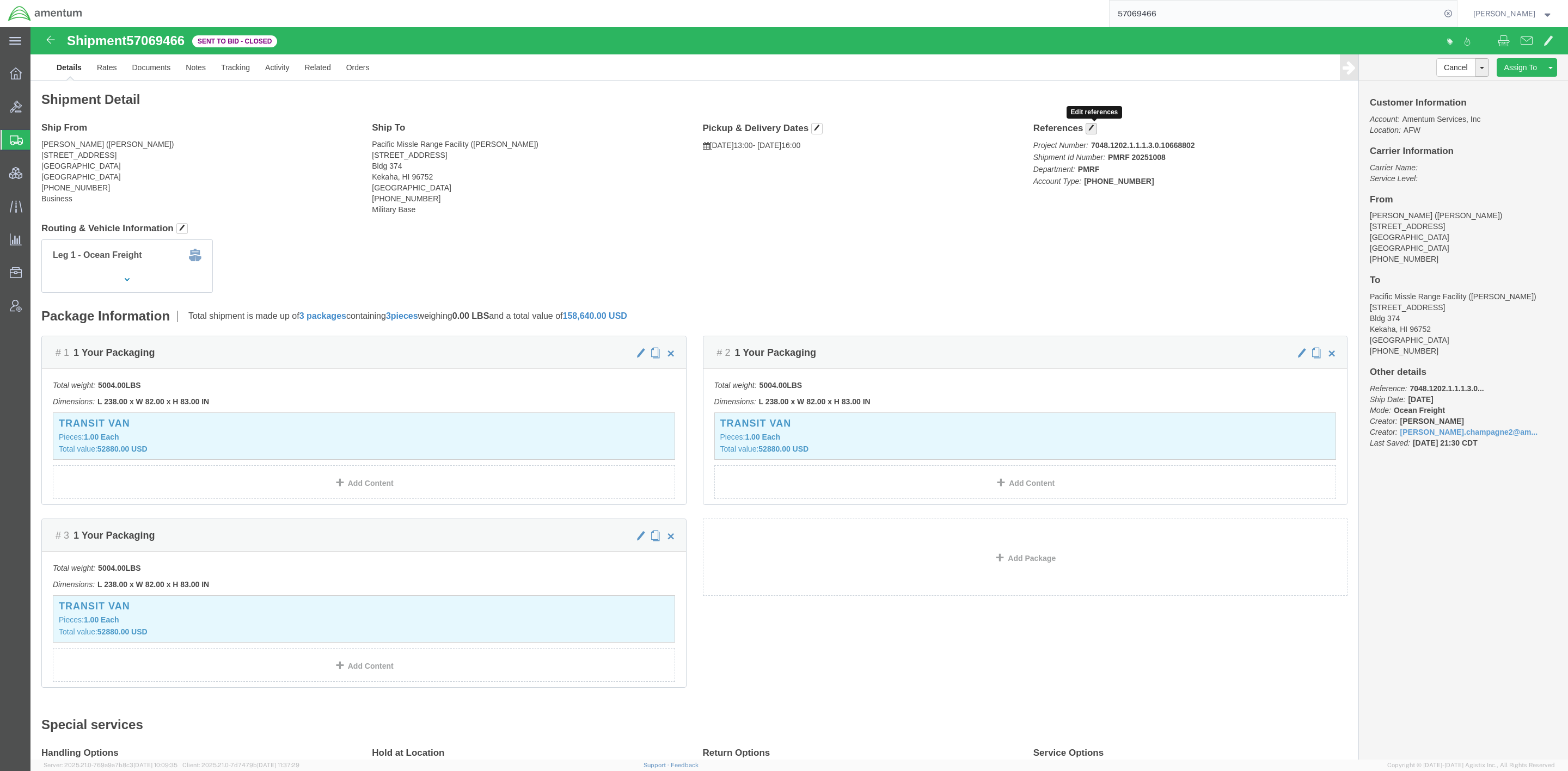
click span "button"
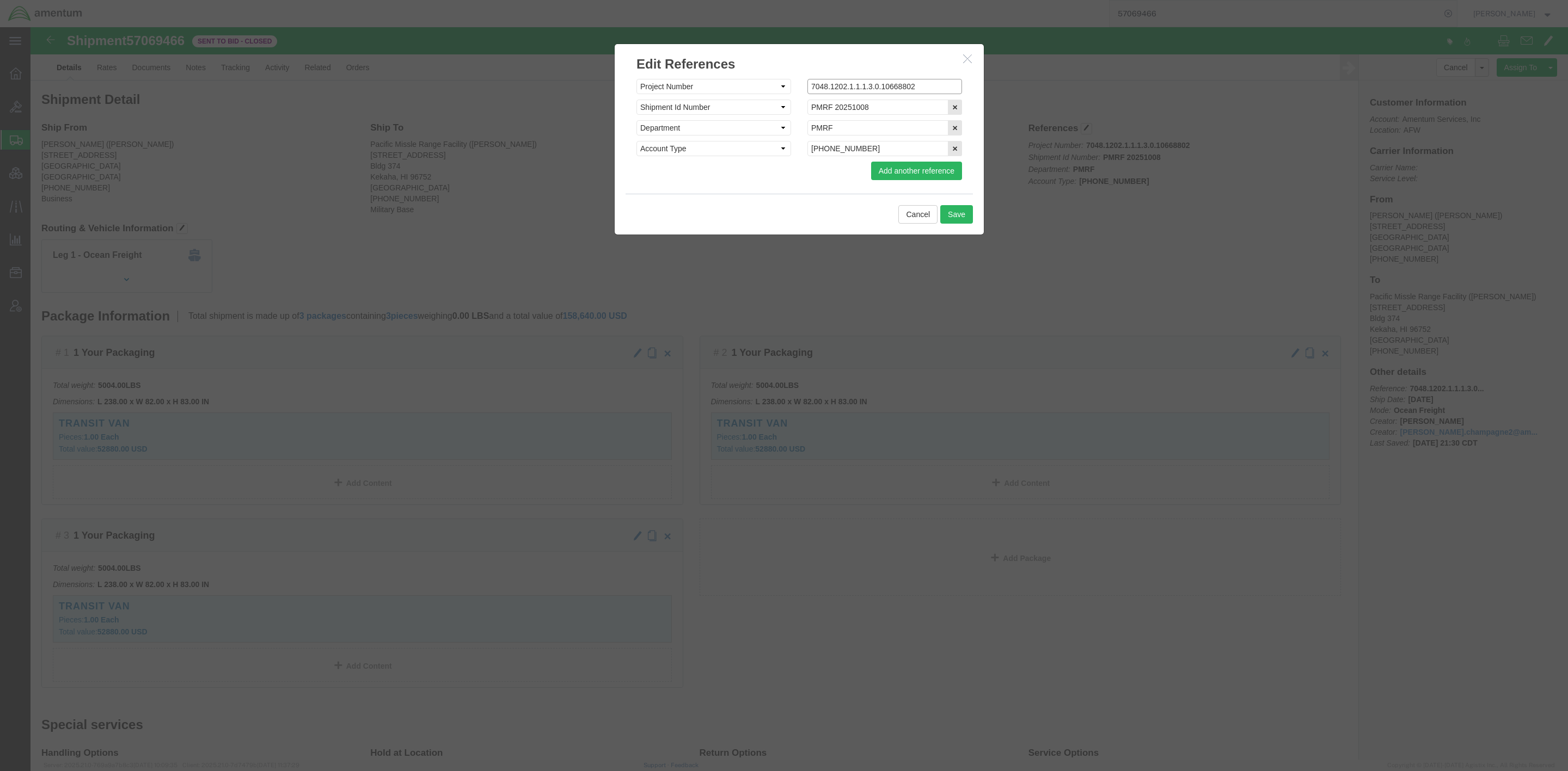
drag, startPoint x: 895, startPoint y: 57, endPoint x: 640, endPoint y: 44, distance: 255.3
click div "Edit References Select Account Type Activity ID Airline Appointment Number ASN …"
type input "n/a"
click button "Save"
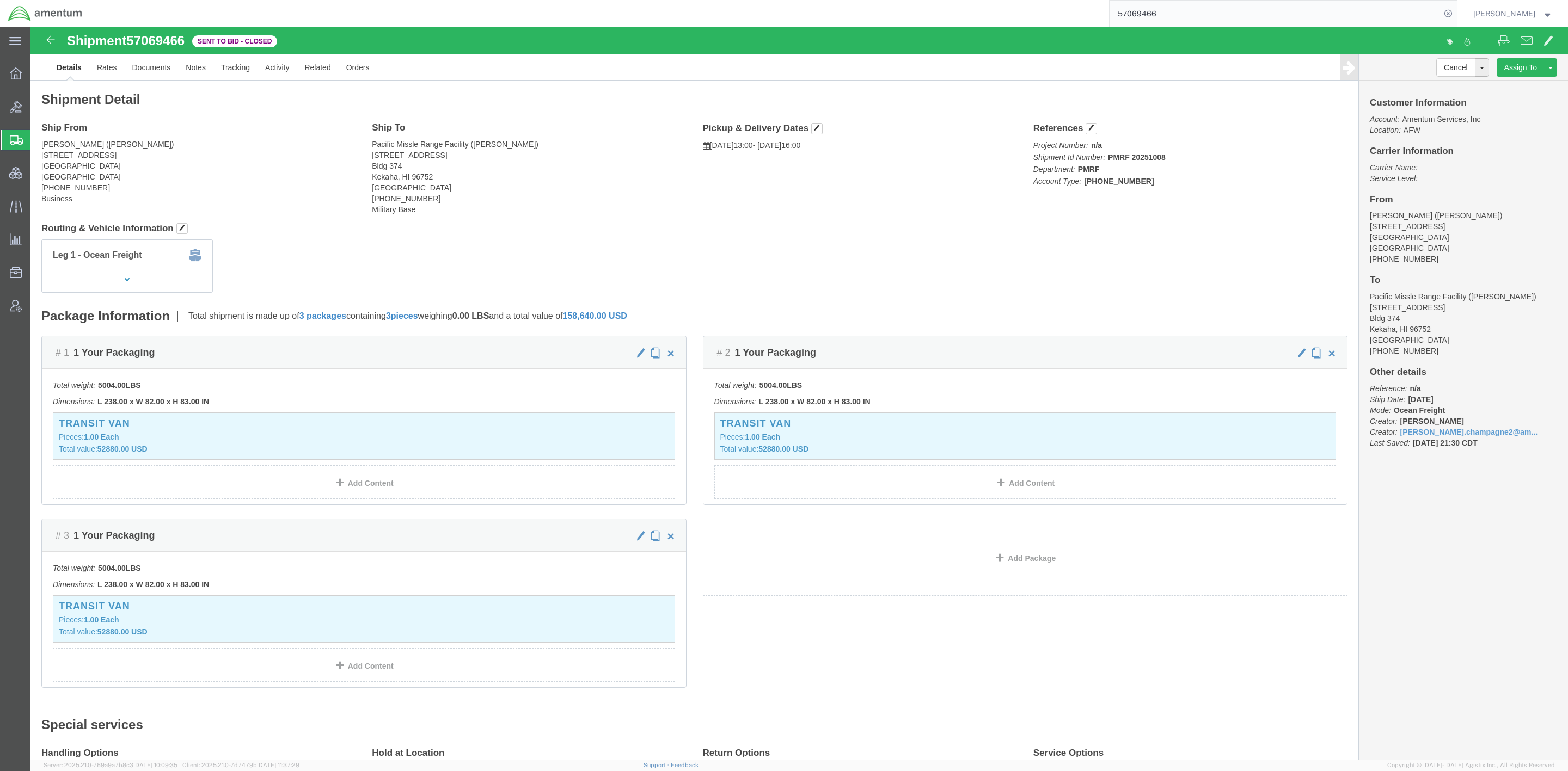
click h4 "References"
click button "button"
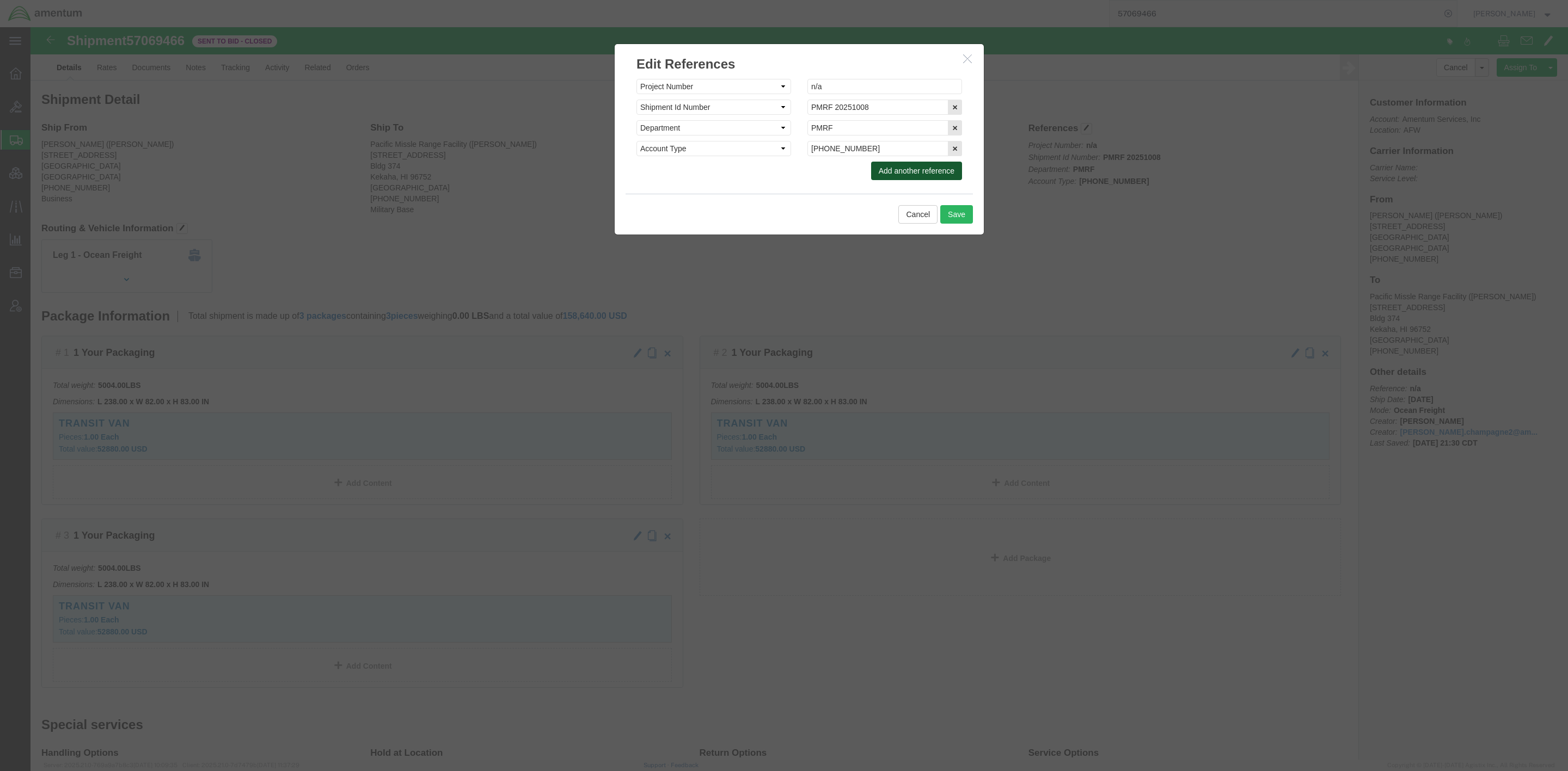
click button "Add another reference"
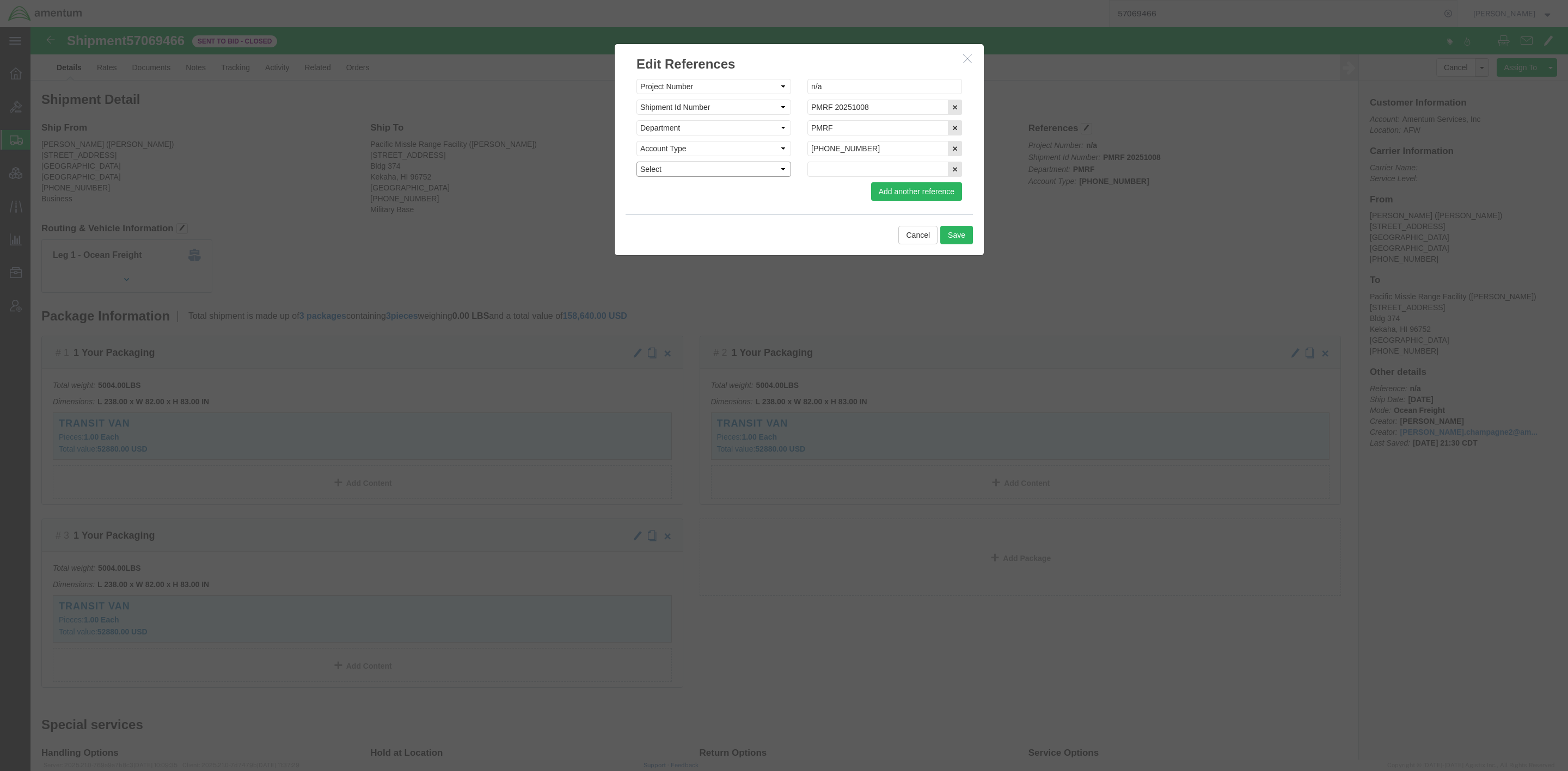
click select "Select Account Type Activity ID Airline Appointment Number ASN Batch Request # …"
select select "PURCHORD"
click select "Select Account Type Activity ID Airline Appointment Number ASN Batch Request # …"
click div "Select Account Type Activity ID Airline Appointment Number ASN Batch Request # …"
click input "text"
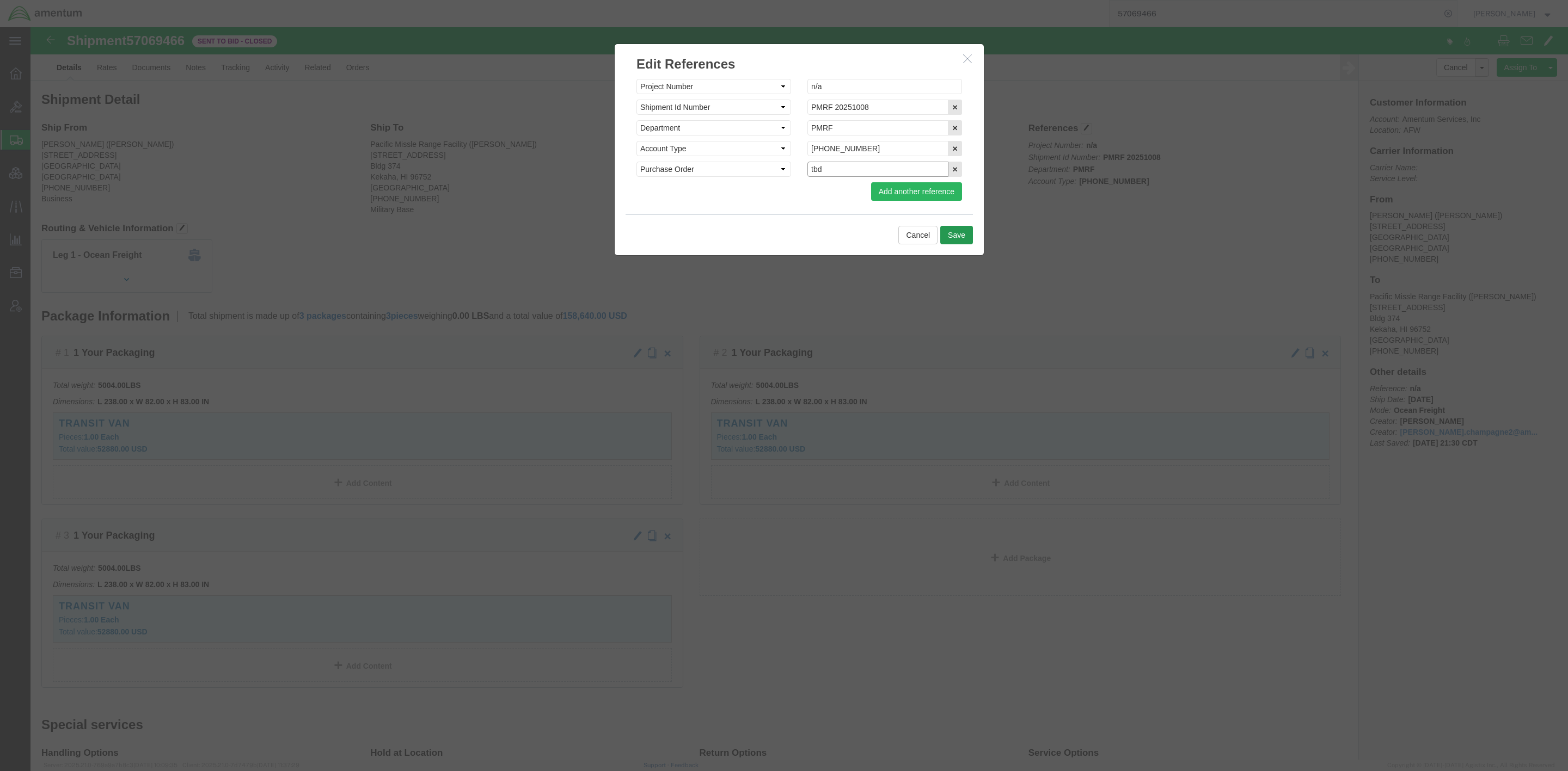
type input "tbd"
click button "Save"
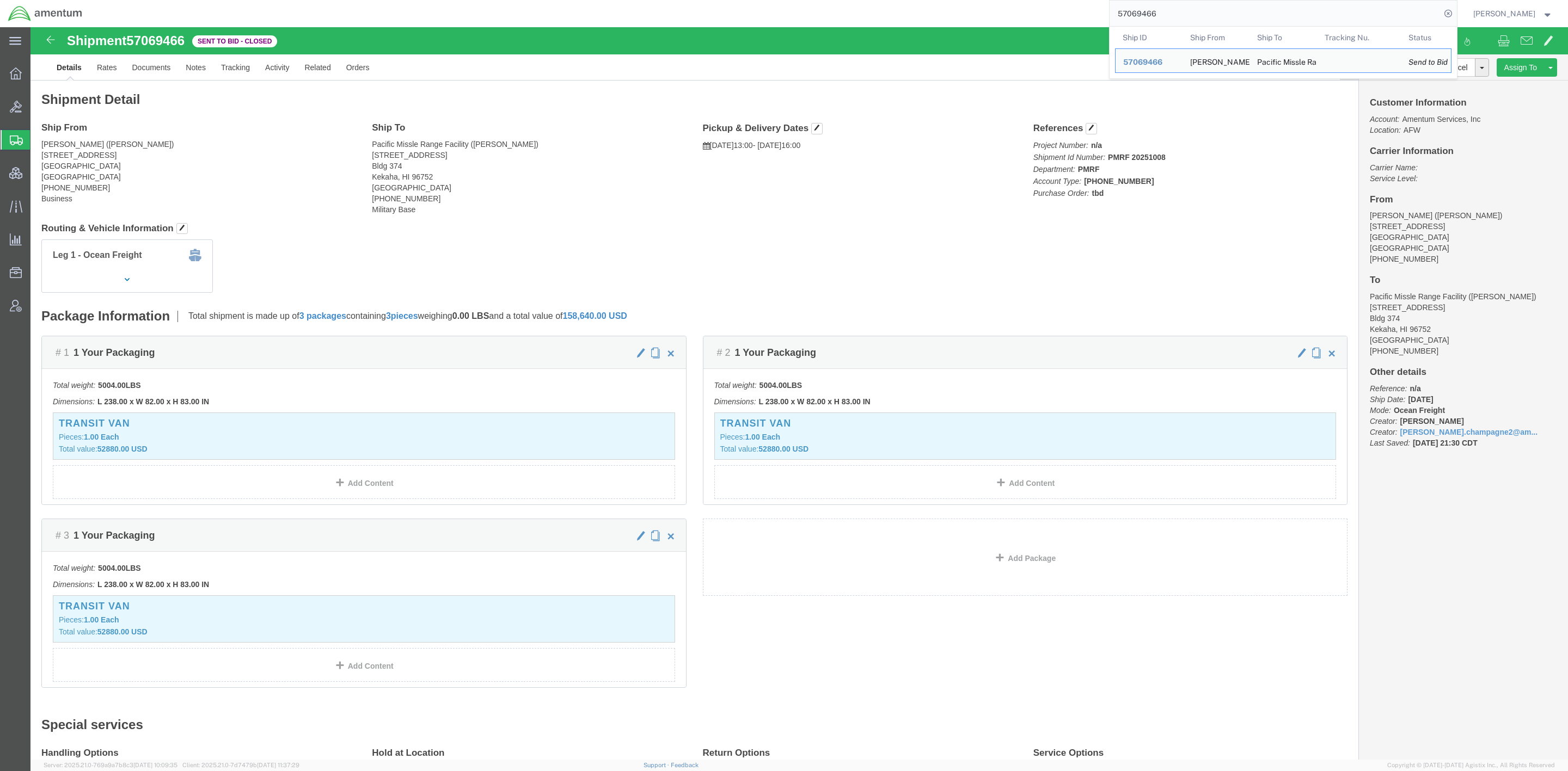
drag, startPoint x: 1175, startPoint y: 15, endPoint x: 603, endPoint y: -52, distance: 575.9
click at [603, 0] on html "main_menu Created with Sketch. Collapse Menu Overview Bids Shipments Shipment M…" at bounding box center [784, 385] width 1568 height 771
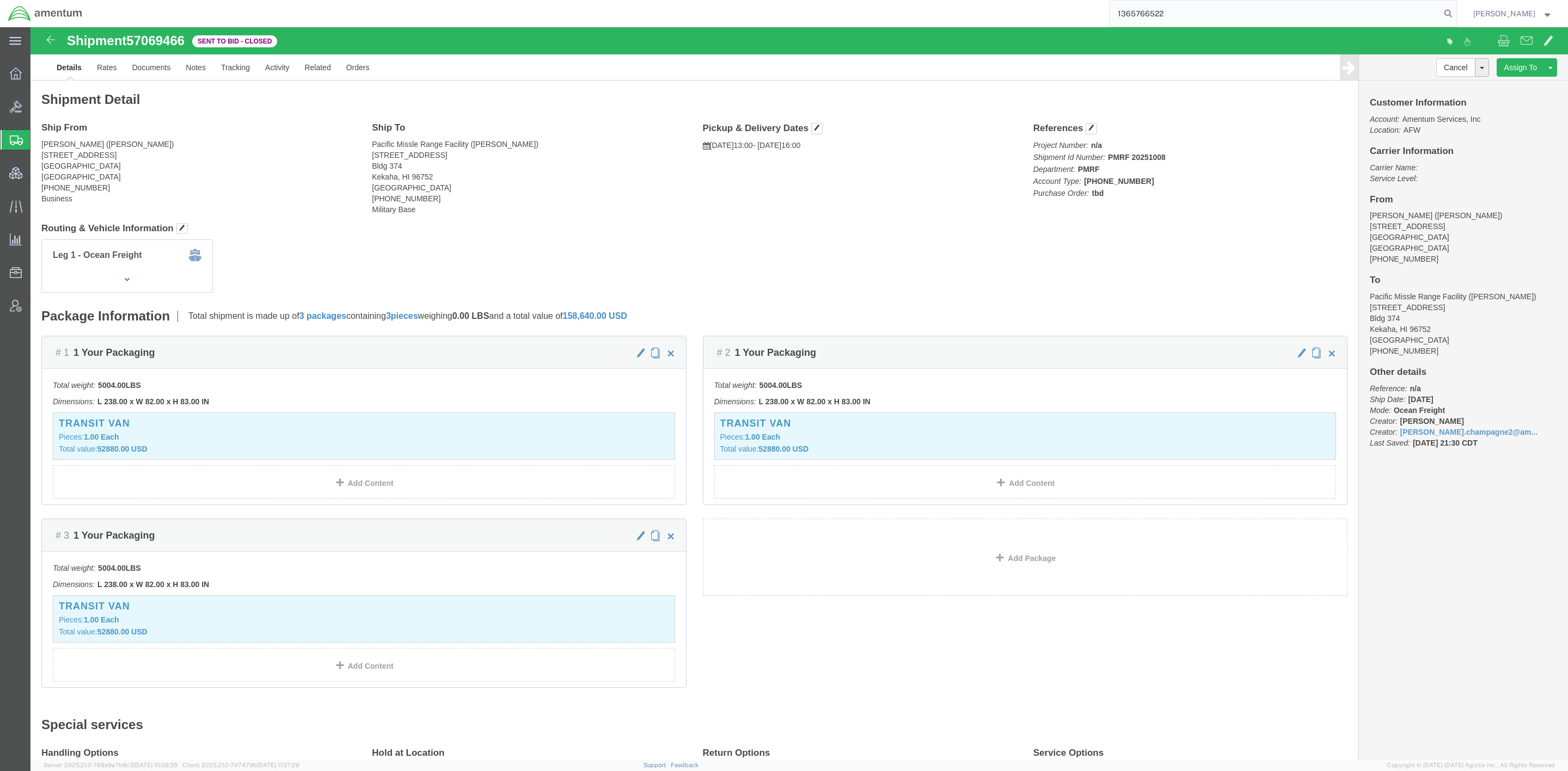
type input "1365766522"
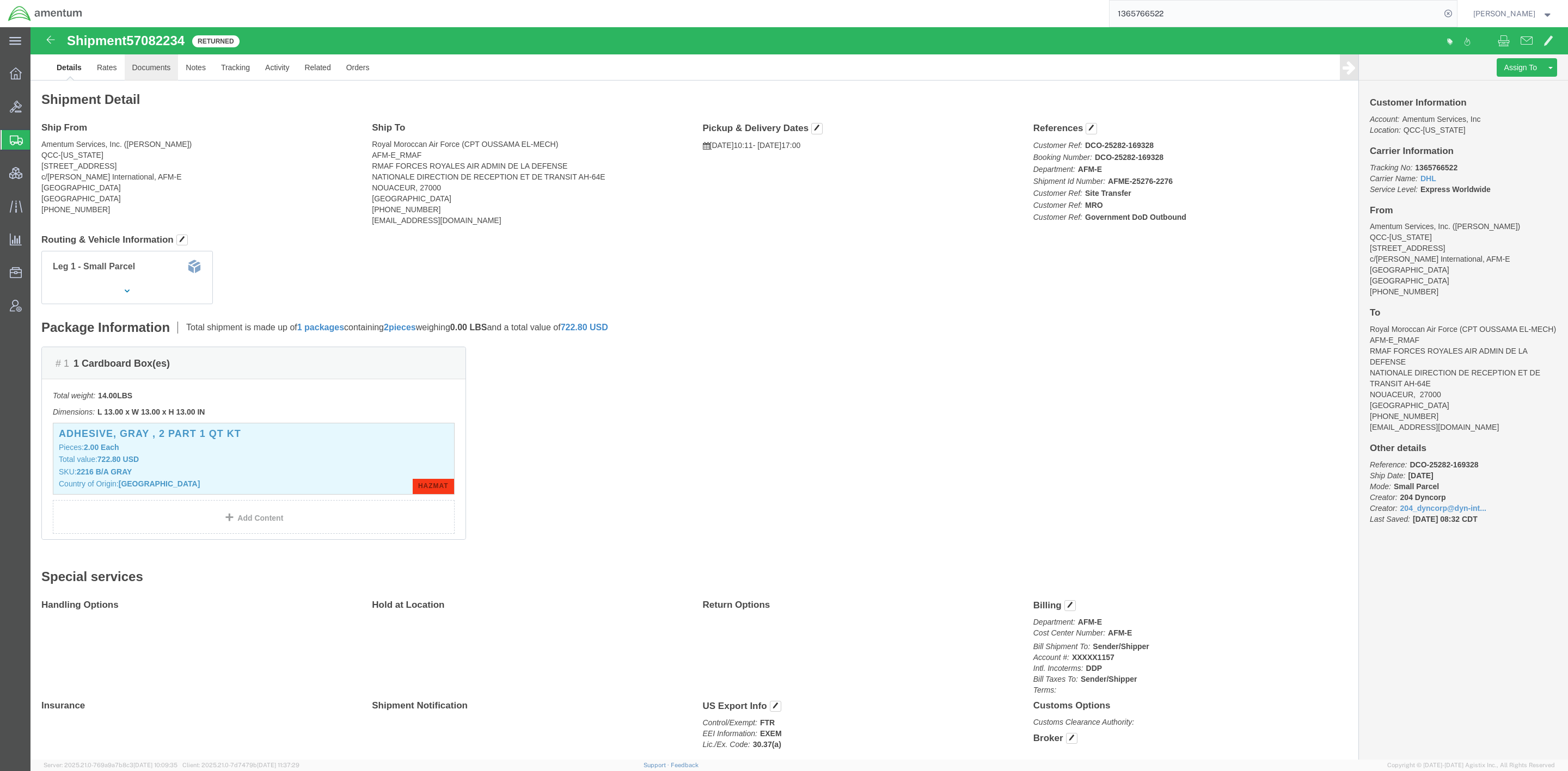
click link "Documents"
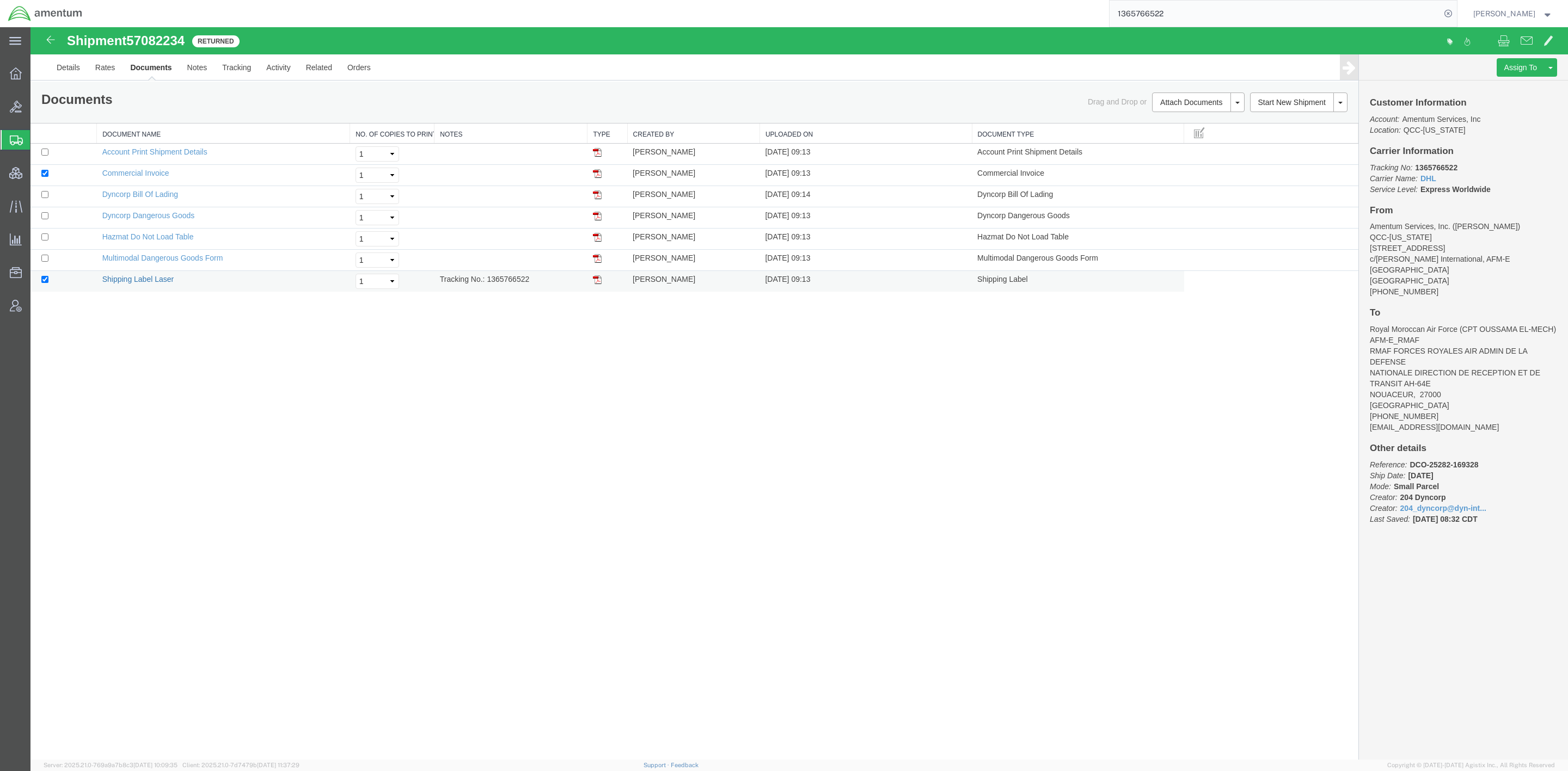
click at [130, 280] on link "Shipping Label Laser" at bounding box center [138, 279] width 72 height 9
click at [103, 69] on link "Rates" at bounding box center [105, 67] width 35 height 26
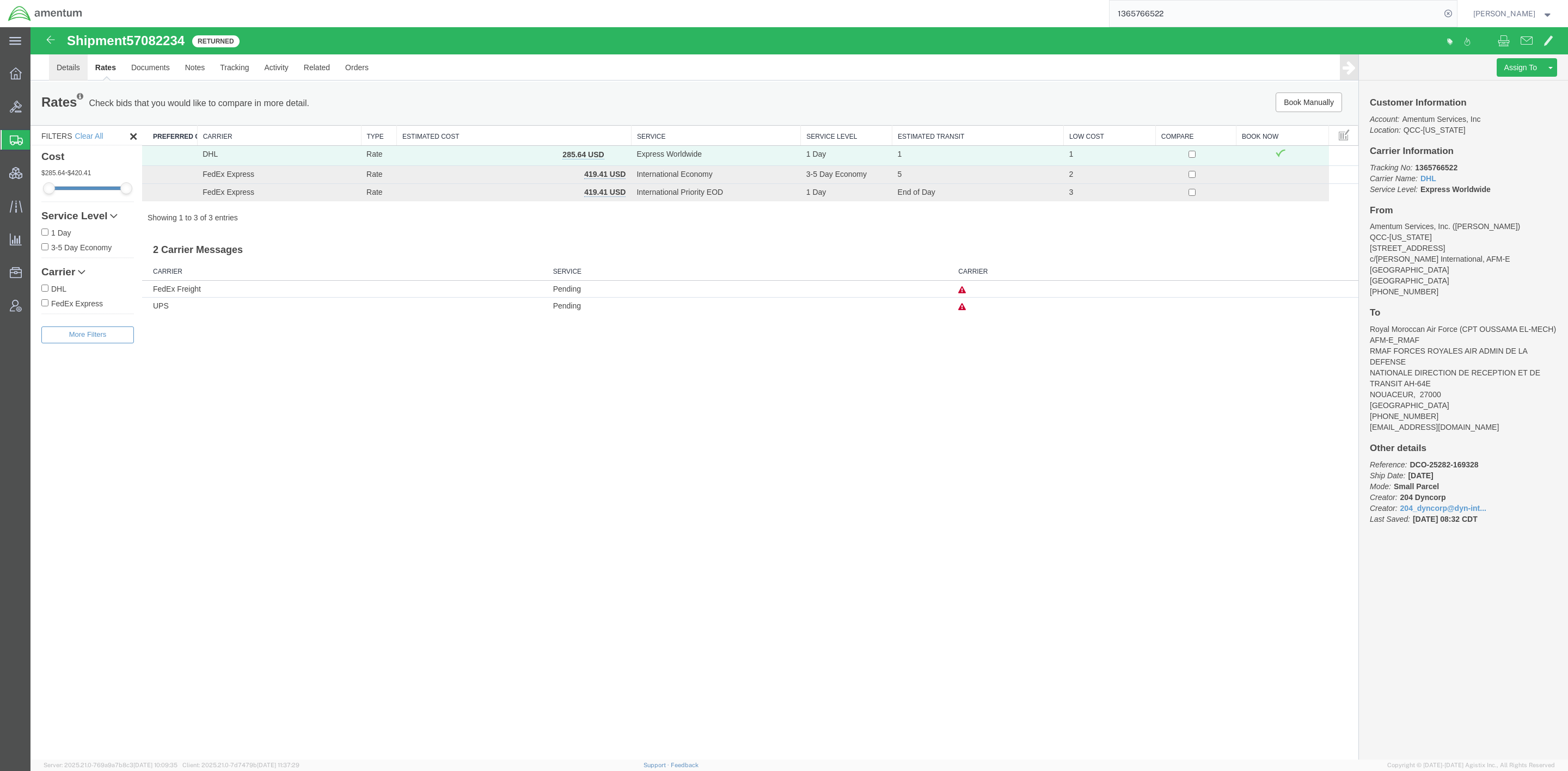
click at [62, 64] on link "Details" at bounding box center [68, 67] width 39 height 26
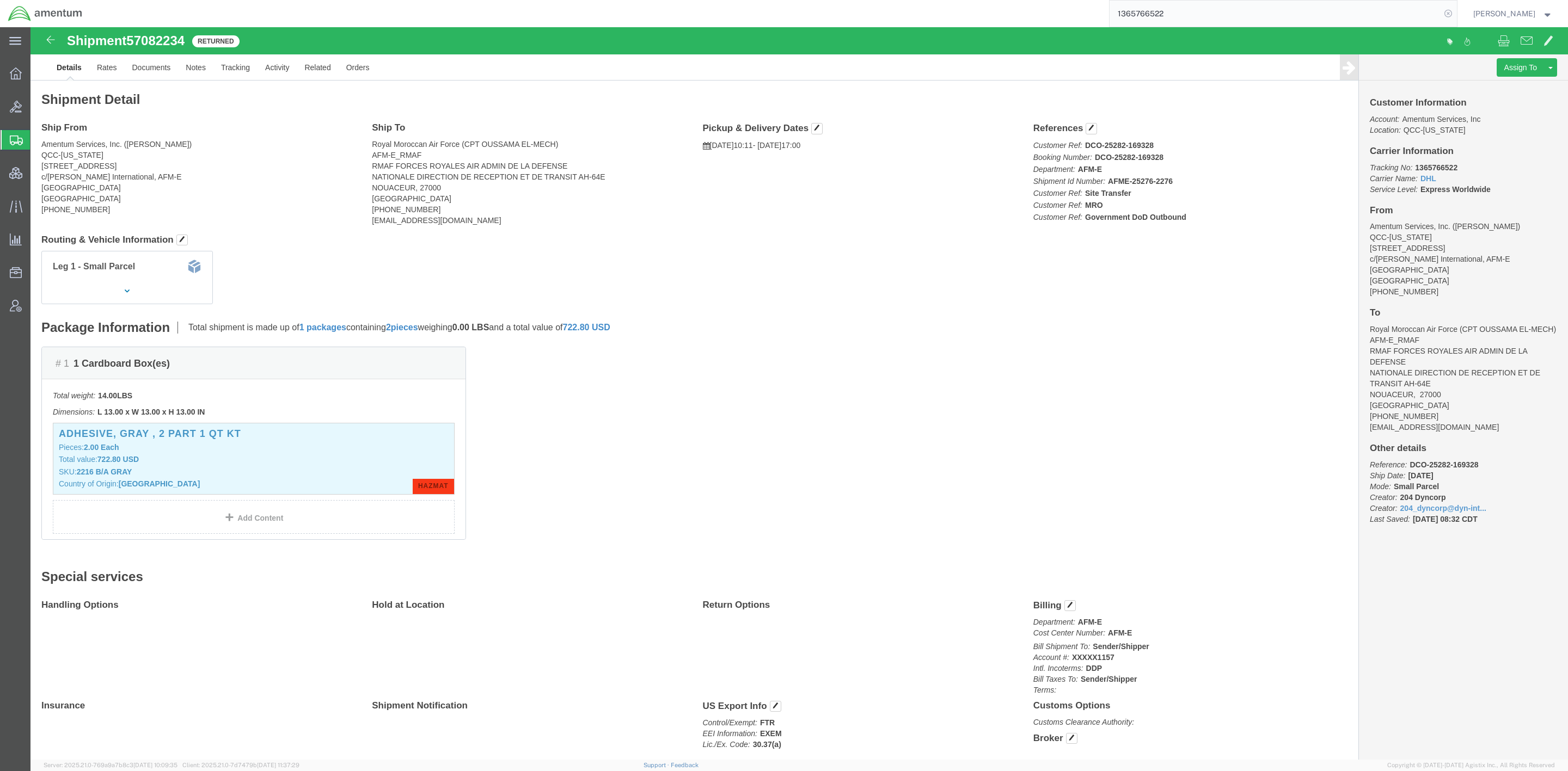
click at [1361, 15] on icon at bounding box center [1448, 13] width 15 height 15
drag, startPoint x: 155, startPoint y: 10, endPoint x: 39, endPoint y: 9, distance: 116.0
click h1 "Shipment 57082234"
copy h1 "Shipment 57082234"
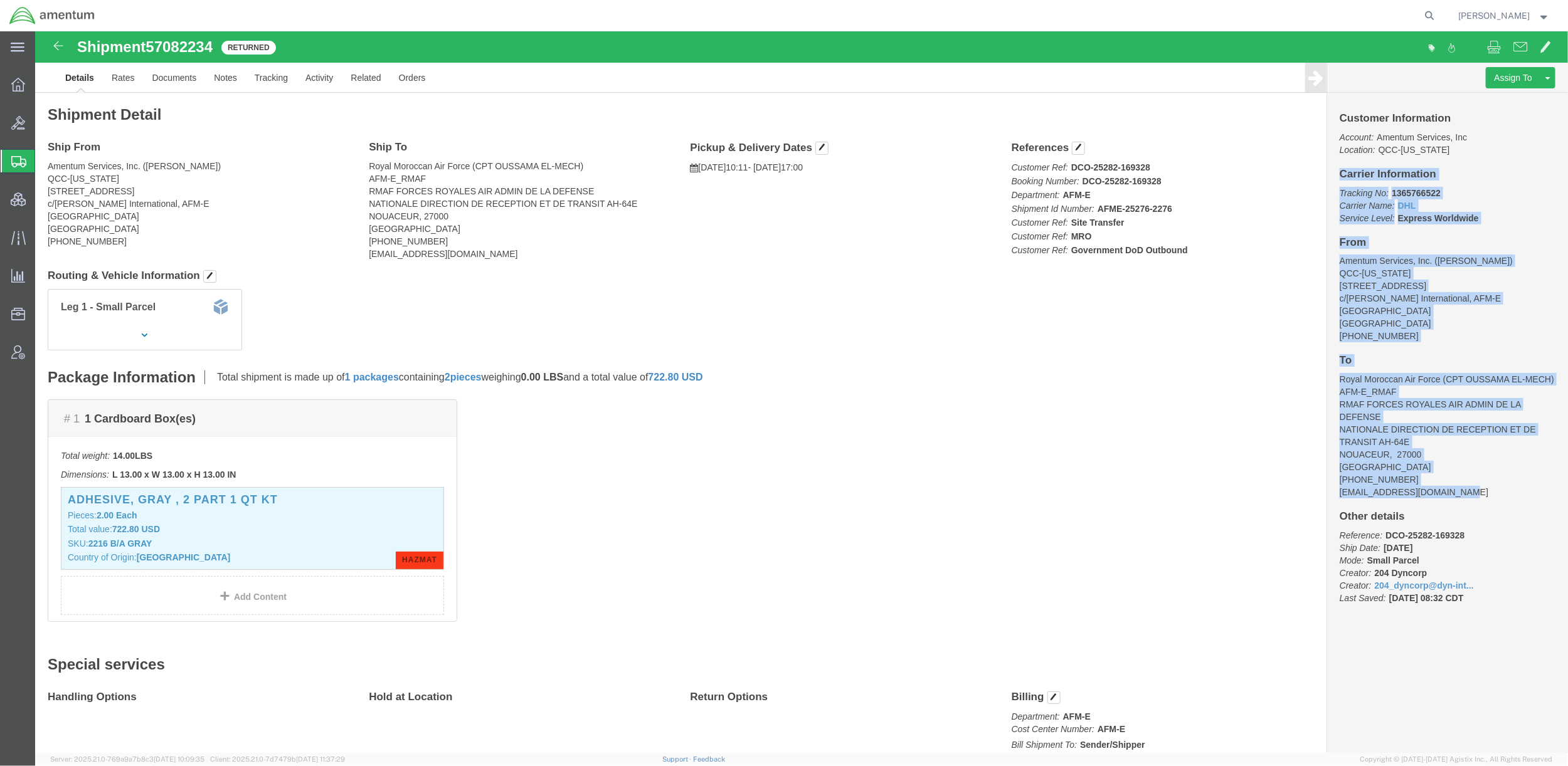
drag, startPoint x: 1293, startPoint y: 143, endPoint x: 1429, endPoint y: 458, distance: 343.1
click div "Customer Information Account: Amentum Services, Inc Location: [GEOGRAPHIC_DATA]…"
copy div "Carrier Information Tracking No: 1365766522 Carrier Name: DHL DHL Service Level…"
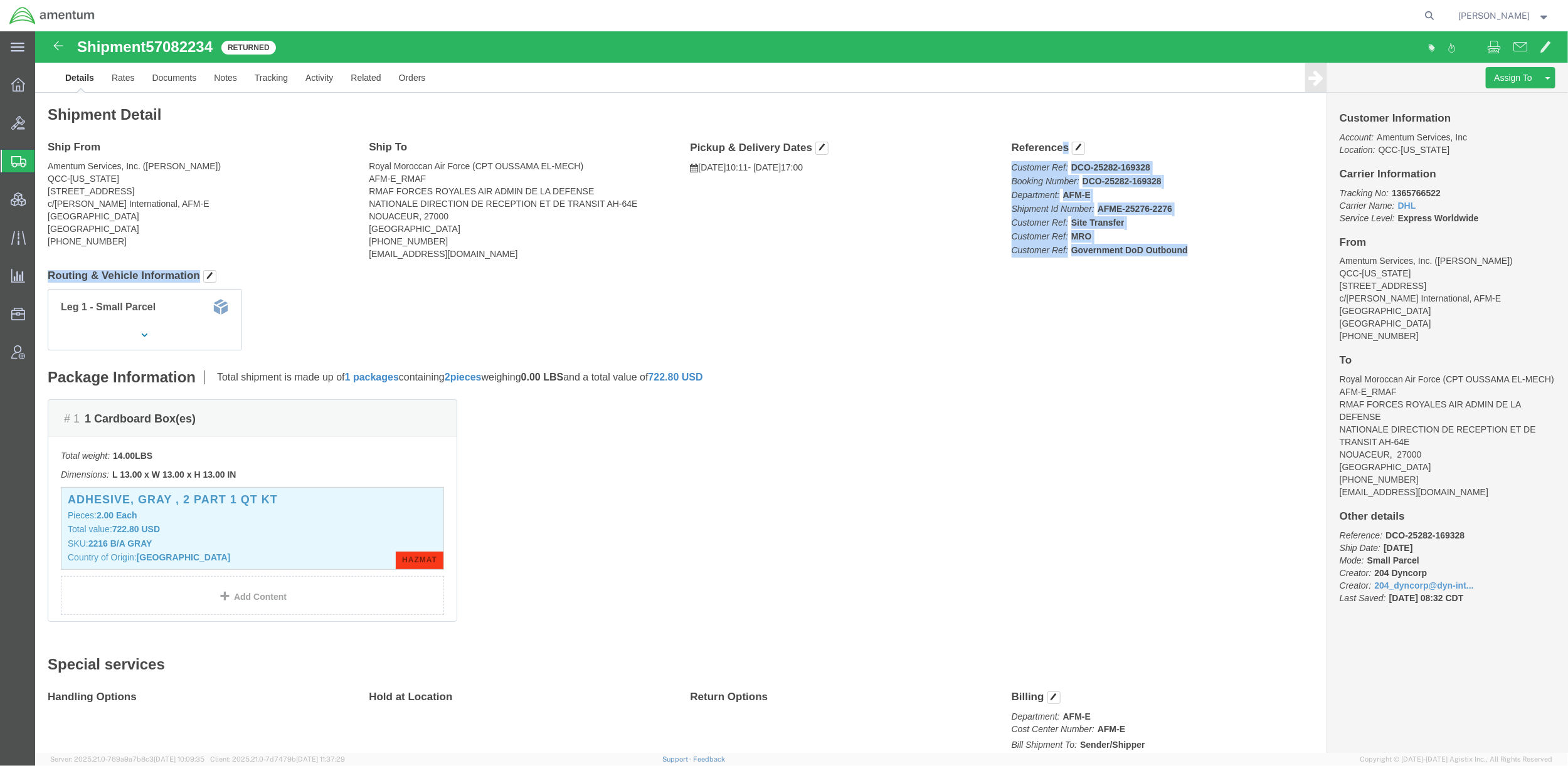
drag, startPoint x: 968, startPoint y: 116, endPoint x: 1126, endPoint y: 239, distance: 200.2
click div "Shipment Detail Ship From Amentum Services, Inc. ([PERSON_NAME]) QCC-[US_STATE]…"
drag, startPoint x: 966, startPoint y: 114, endPoint x: 1145, endPoint y: 221, distance: 208.5
click div "References Customer Ref: DCO-25282-169328 Booking Number: DCO-25282-169328 Depa…"
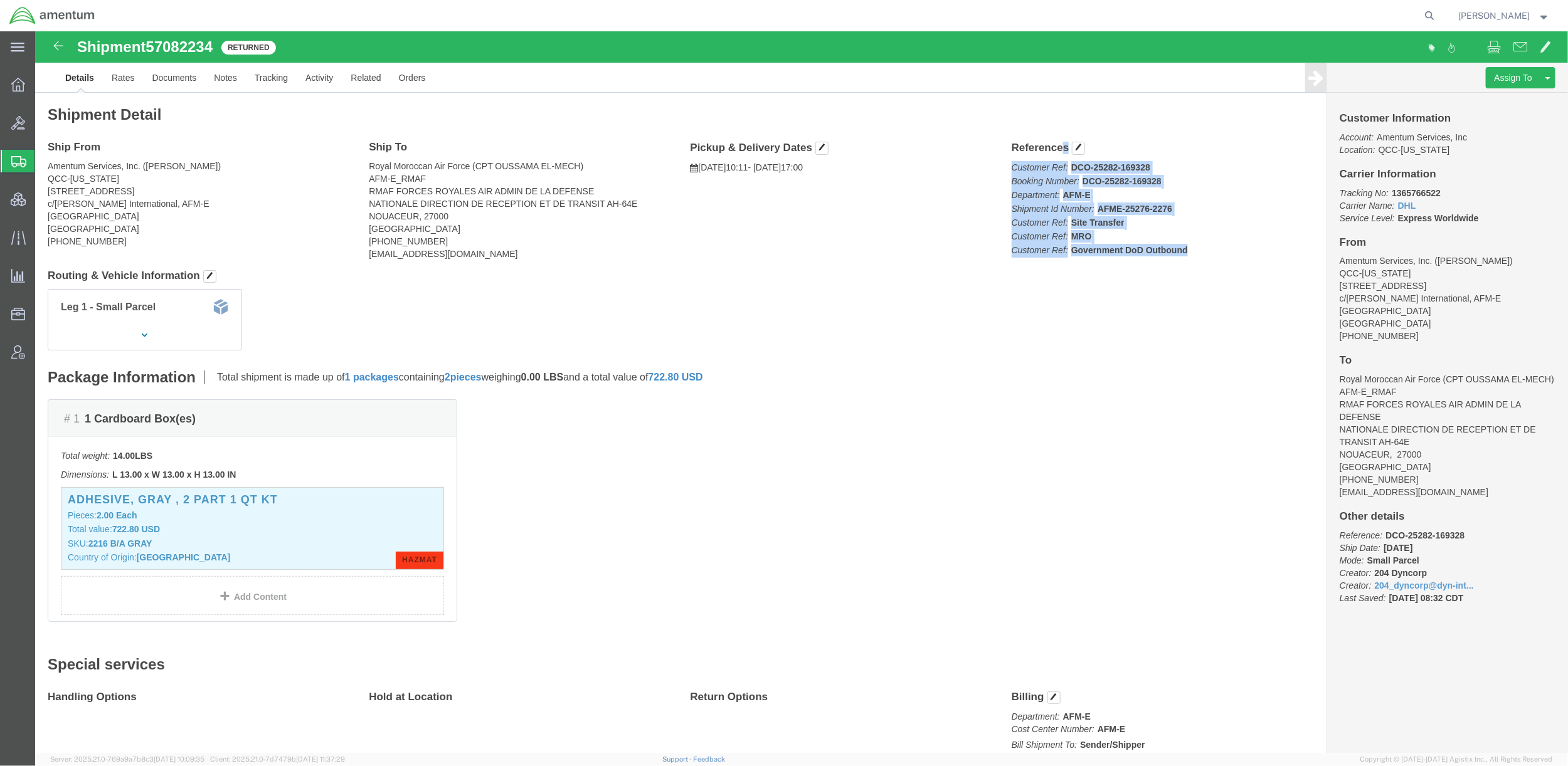
copy div "References Customer Ref: DCO-25282-169328 Booking Number: DCO-25282-169328 Depa…"
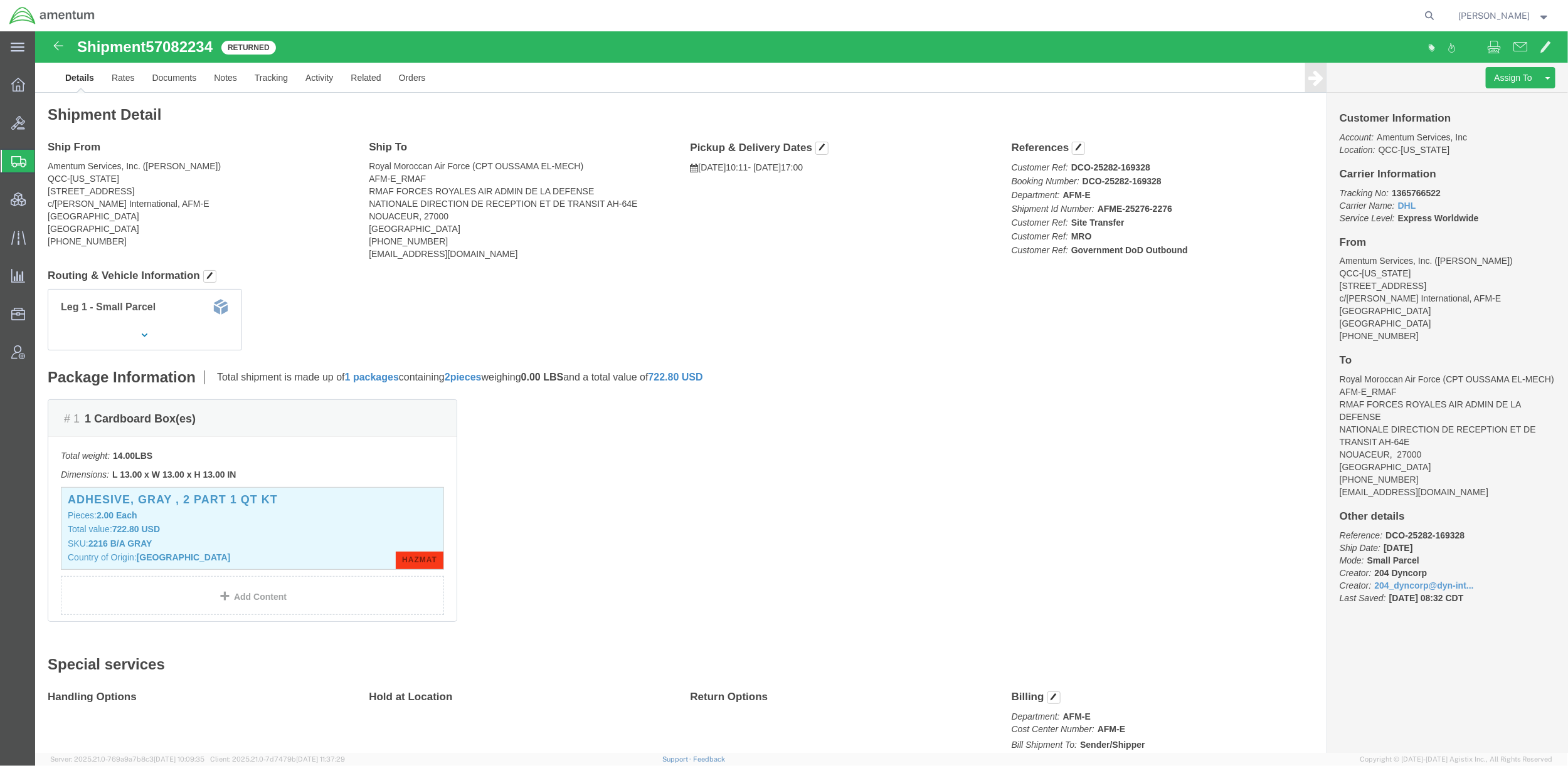
click div "Leg 1 - Small Parcel"
